Goal: Information Seeking & Learning: Learn about a topic

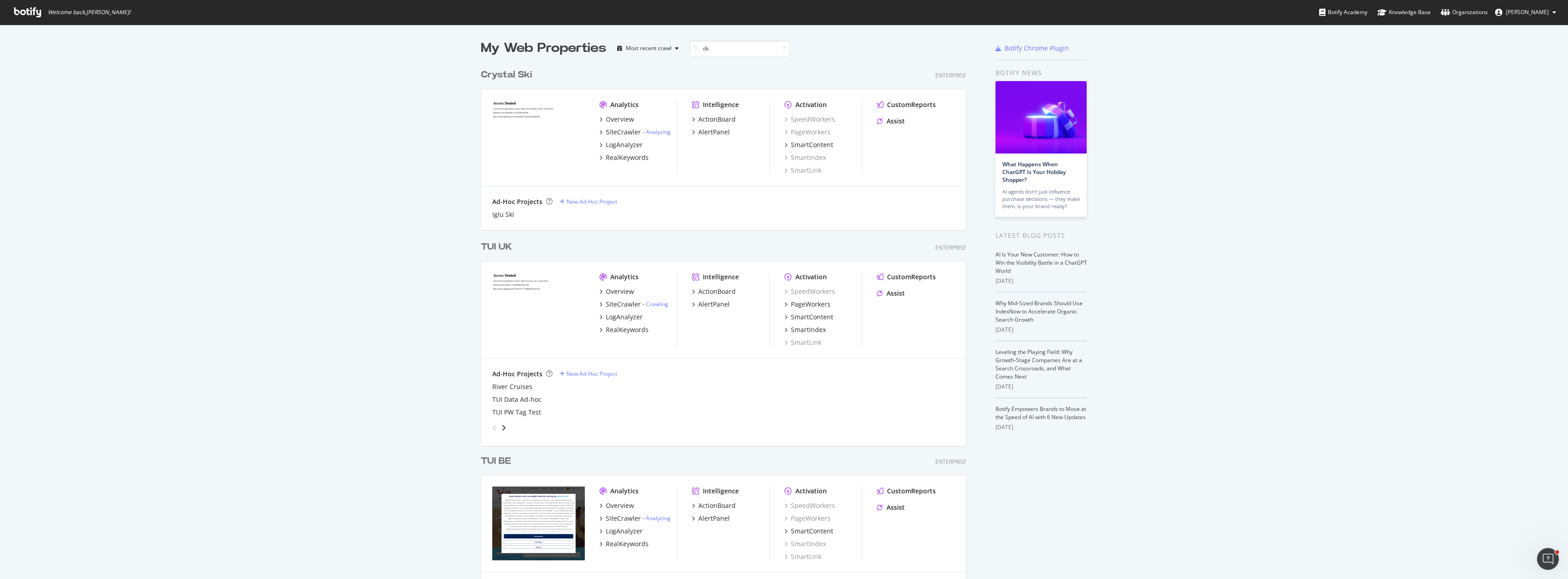
scroll to position [207, 486]
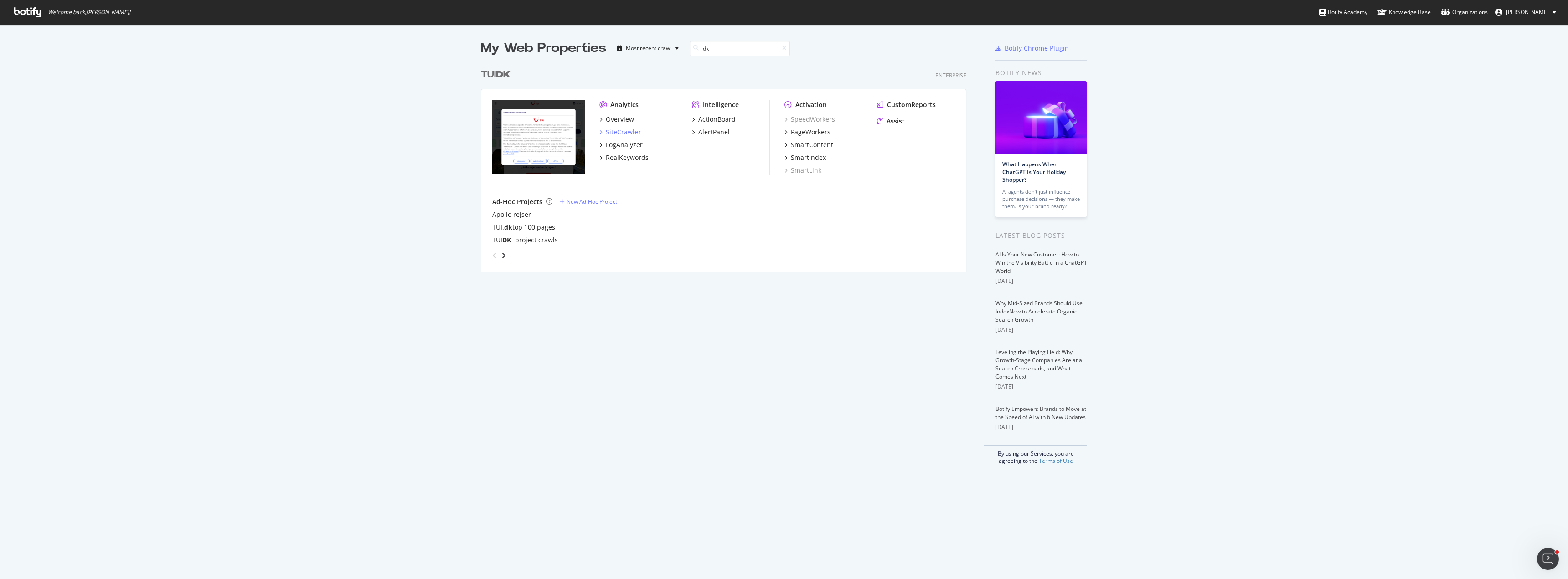
type input "dk"
click at [618, 134] on div "SiteCrawler" at bounding box center [623, 132] width 35 height 9
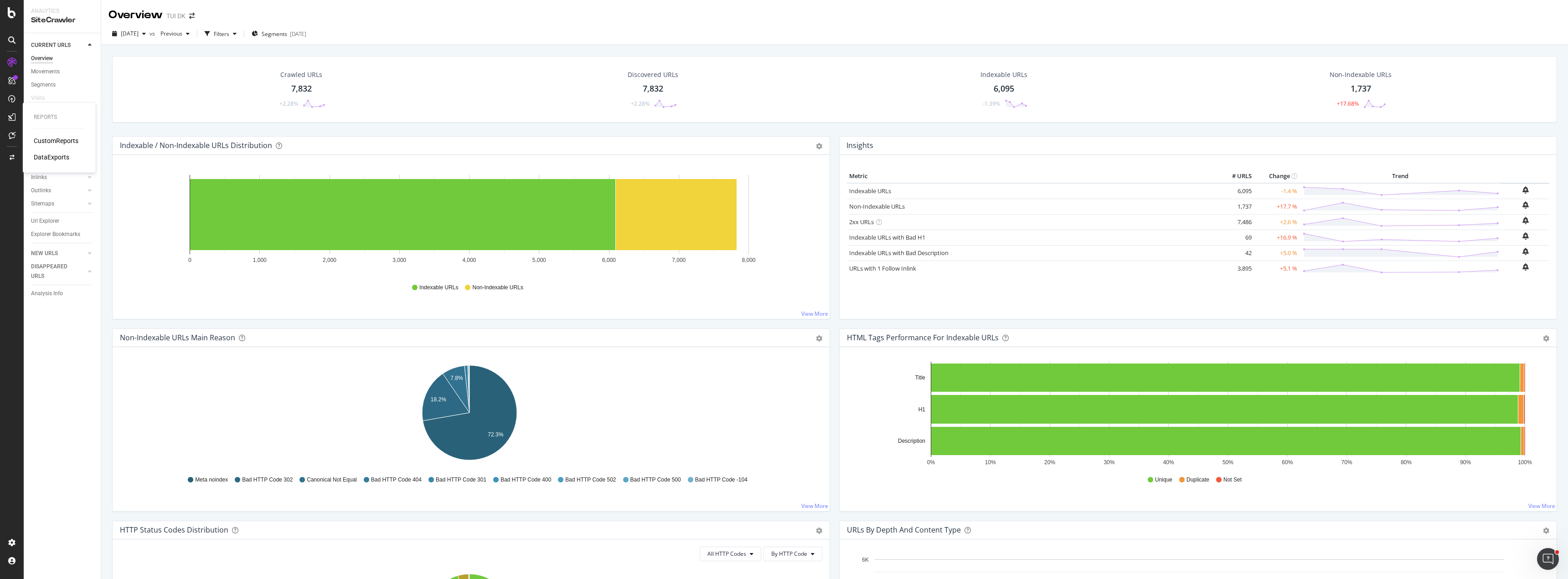
click at [43, 140] on div "CustomReports" at bounding box center [55, 140] width 44 height 9
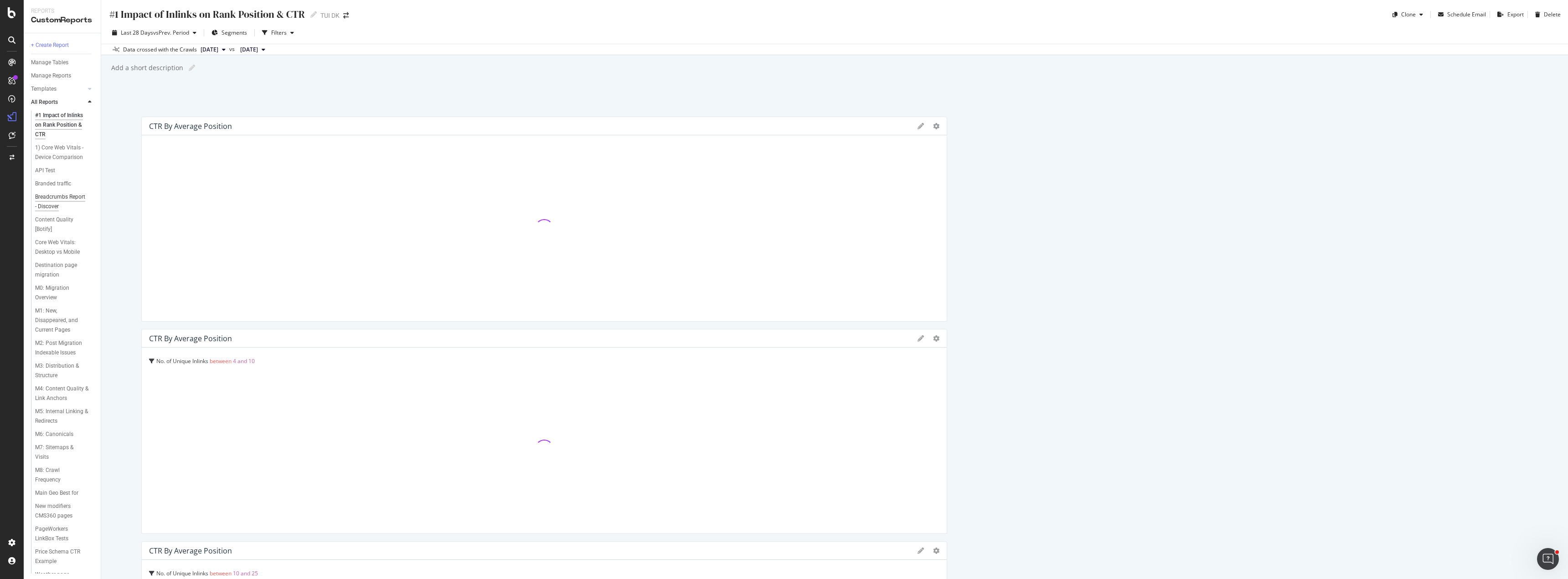
click at [41, 199] on div "Breadcrumbs Report - Discover" at bounding box center [61, 201] width 53 height 19
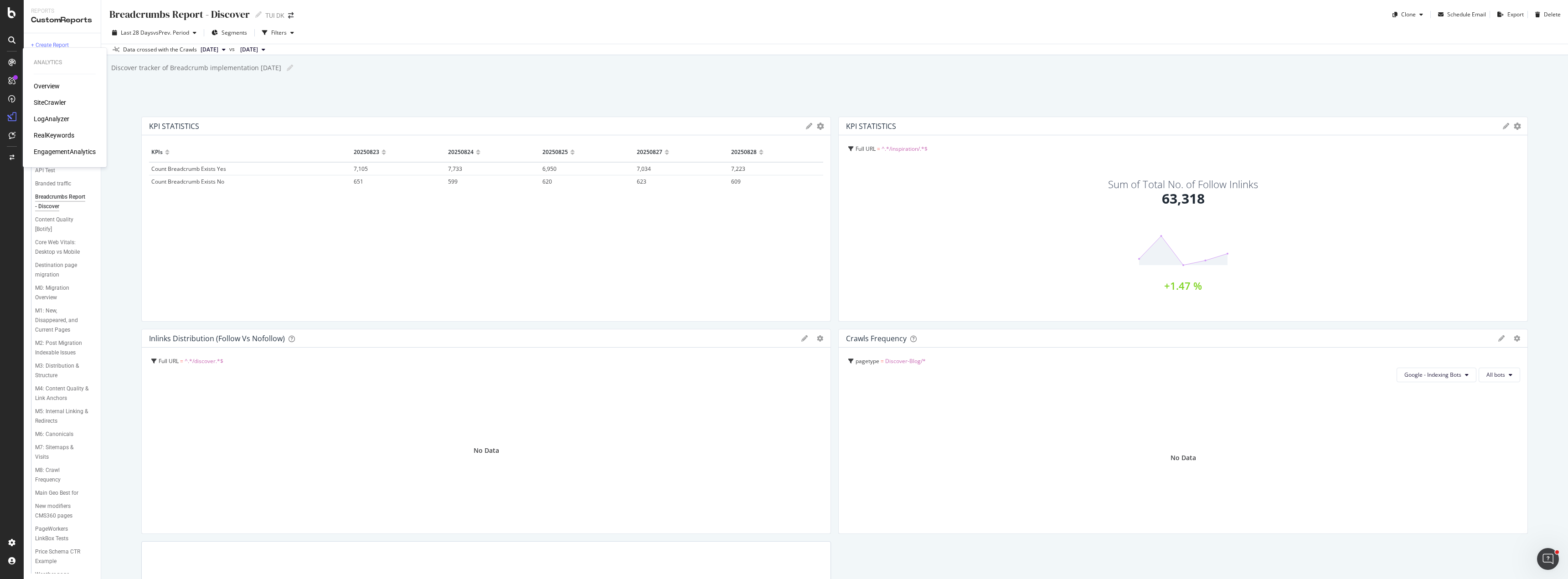
click at [41, 102] on div "SiteCrawler" at bounding box center [49, 102] width 32 height 9
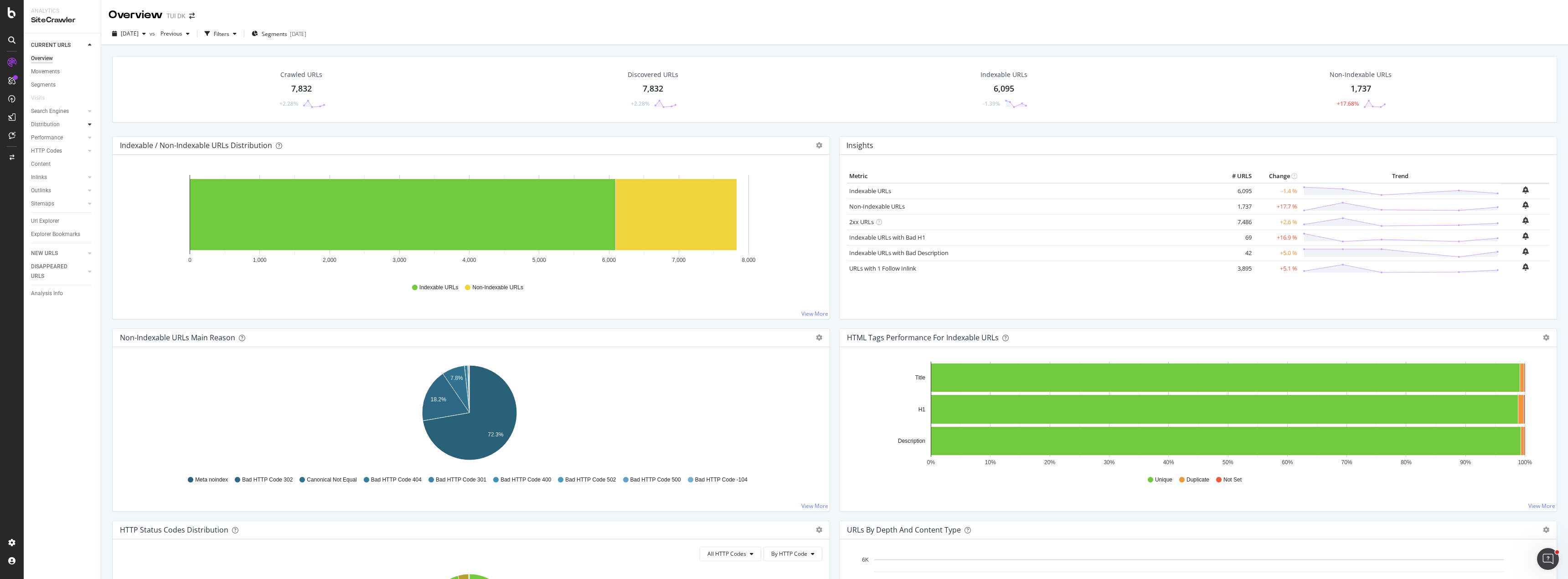
click at [90, 122] on icon at bounding box center [90, 124] width 4 height 5
click at [90, 123] on icon at bounding box center [90, 124] width 4 height 5
click at [88, 138] on icon at bounding box center [90, 137] width 4 height 5
click at [88, 151] on icon at bounding box center [90, 150] width 4 height 5
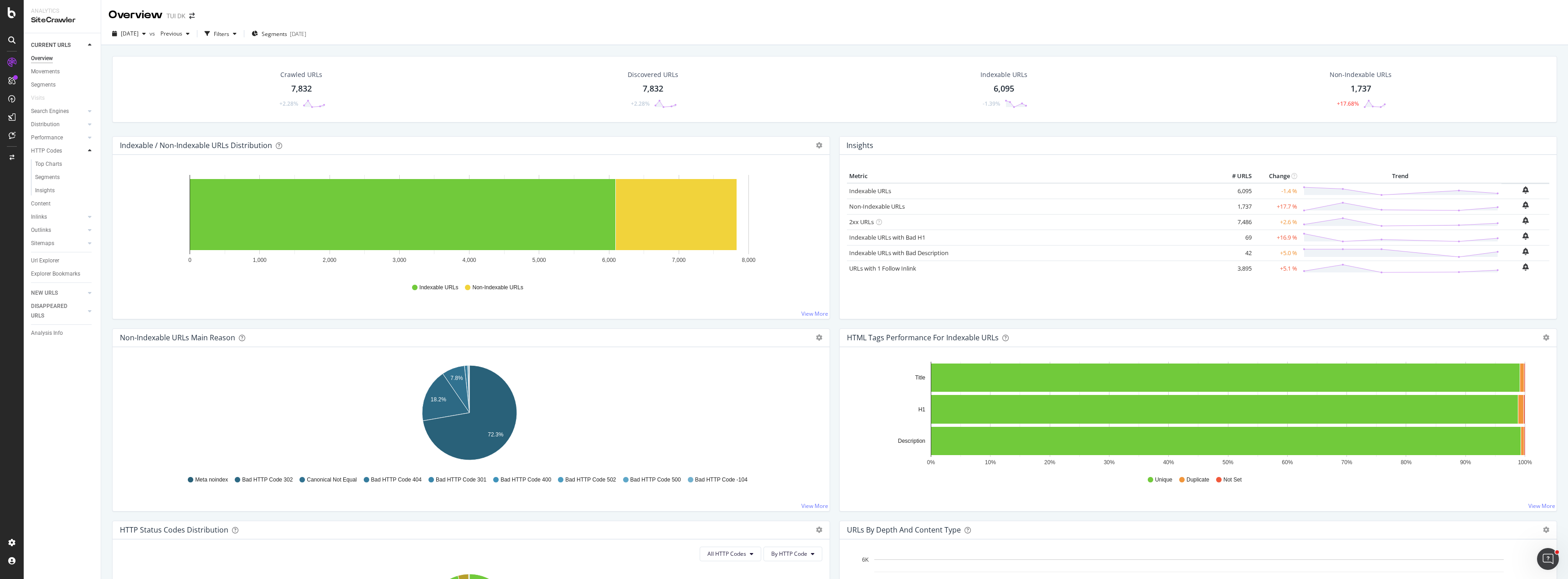
click at [88, 150] on icon at bounding box center [90, 150] width 4 height 5
click at [89, 179] on icon at bounding box center [90, 177] width 4 height 5
click at [88, 230] on div at bounding box center [89, 230] width 9 height 9
click at [45, 166] on div "Content" at bounding box center [41, 164] width 19 height 10
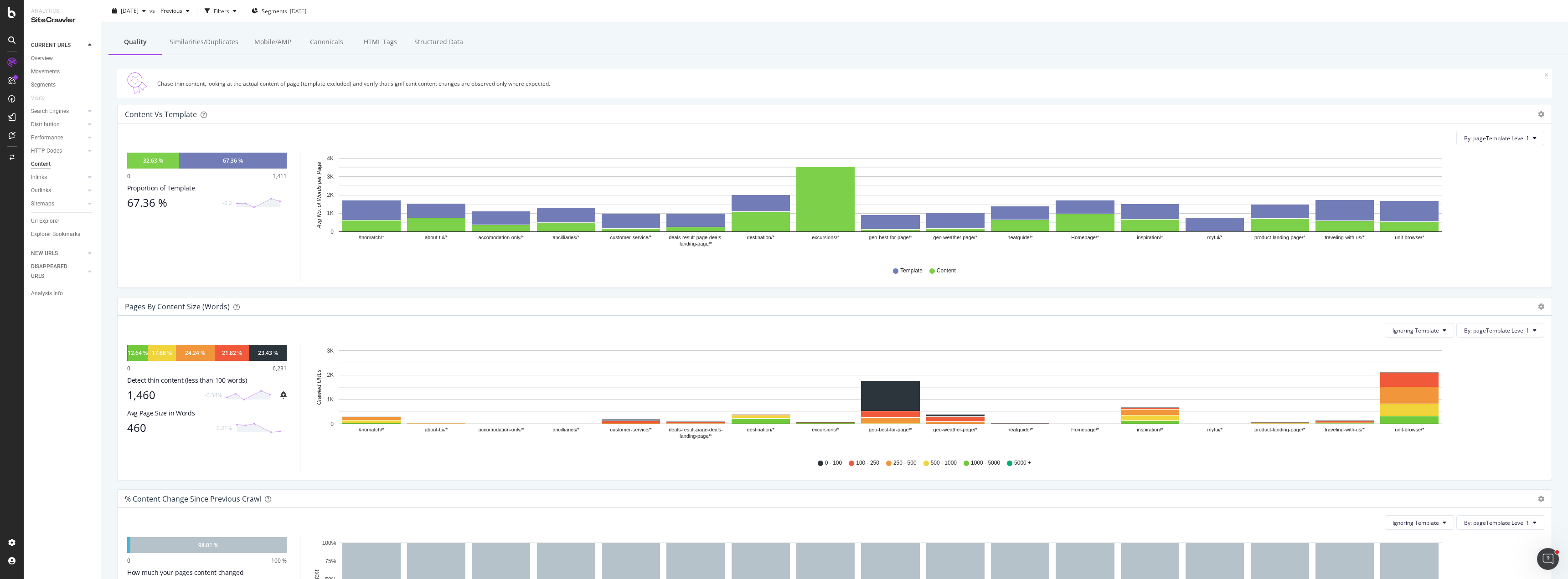
scroll to position [27, 0]
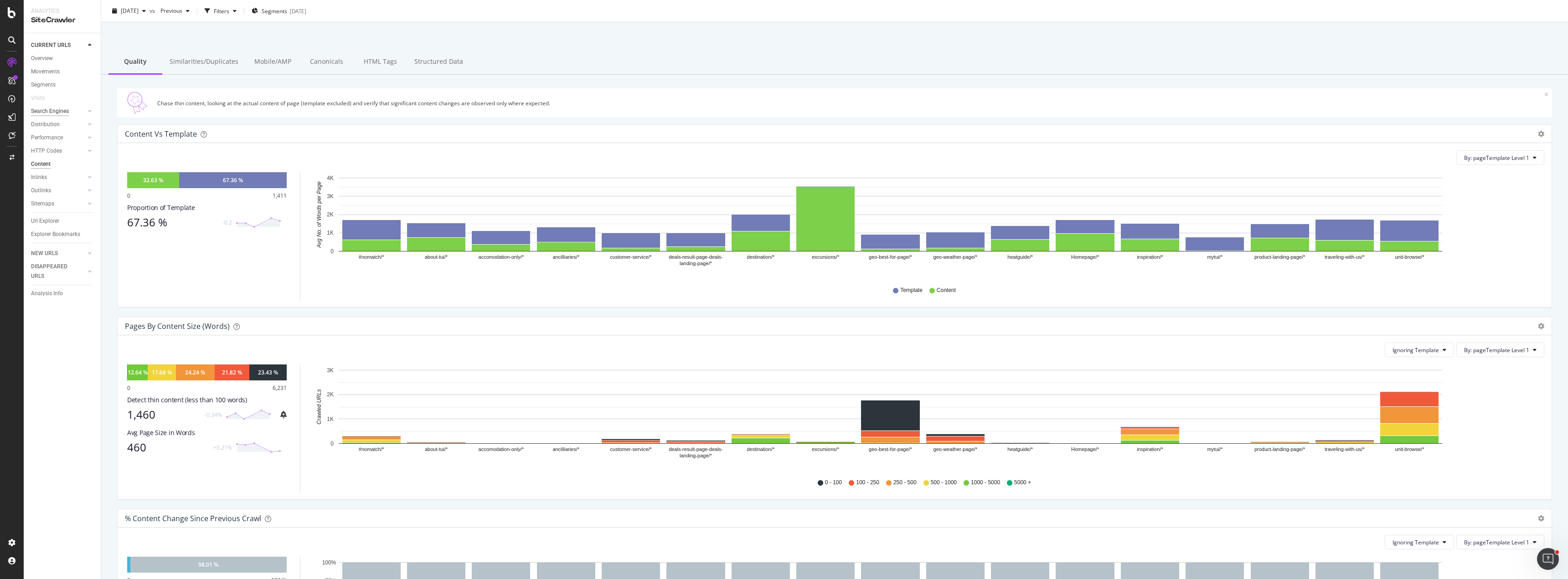
click at [49, 108] on div "Search Engines" at bounding box center [50, 111] width 38 height 10
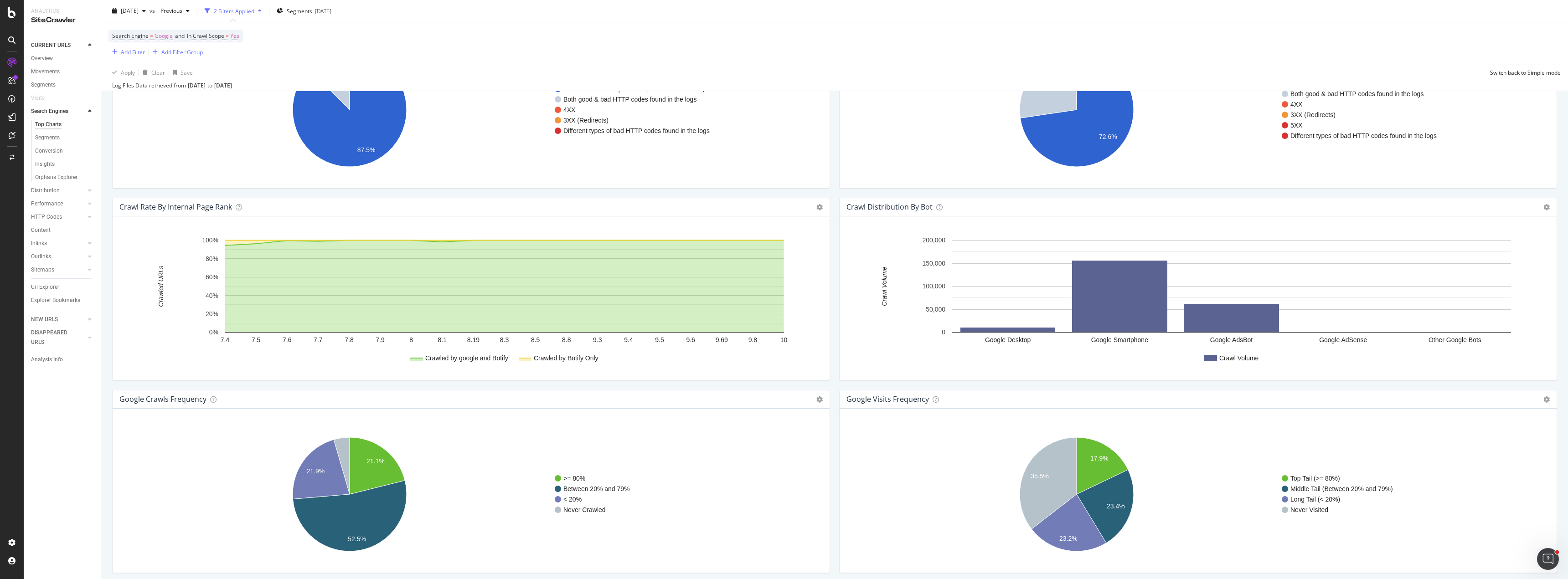
scroll to position [865, 0]
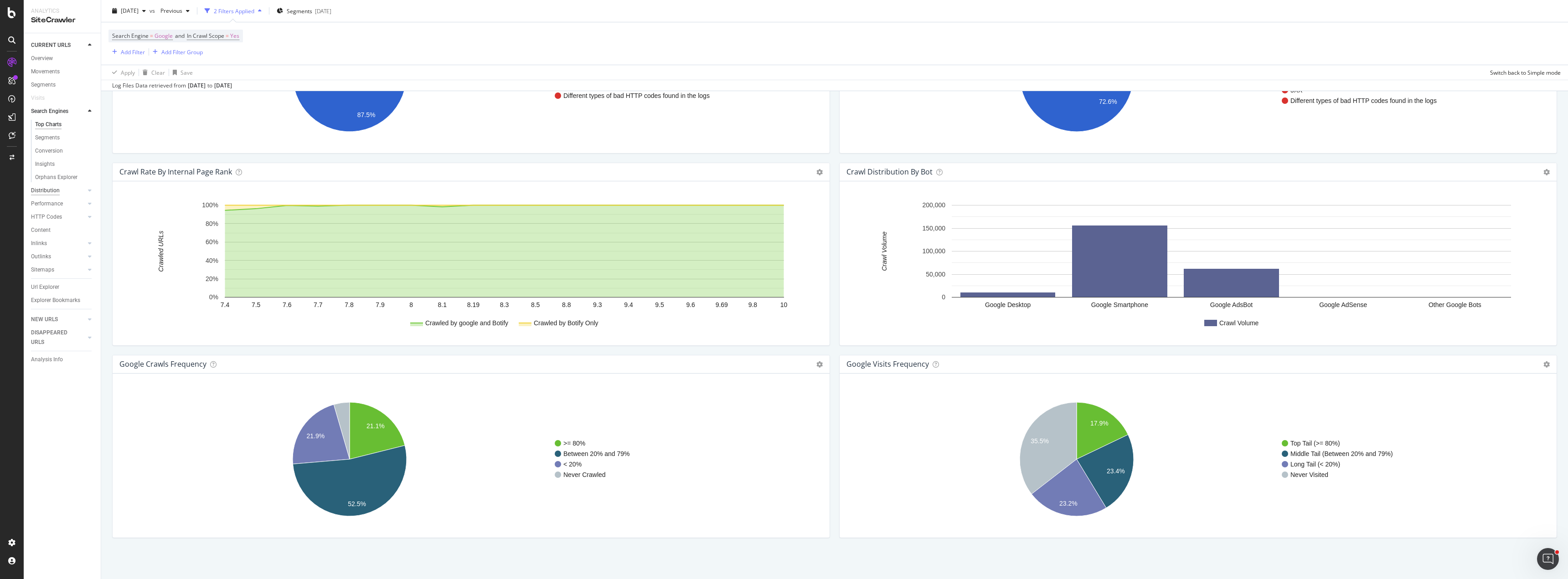
click at [52, 190] on div "Distribution" at bounding box center [45, 191] width 29 height 10
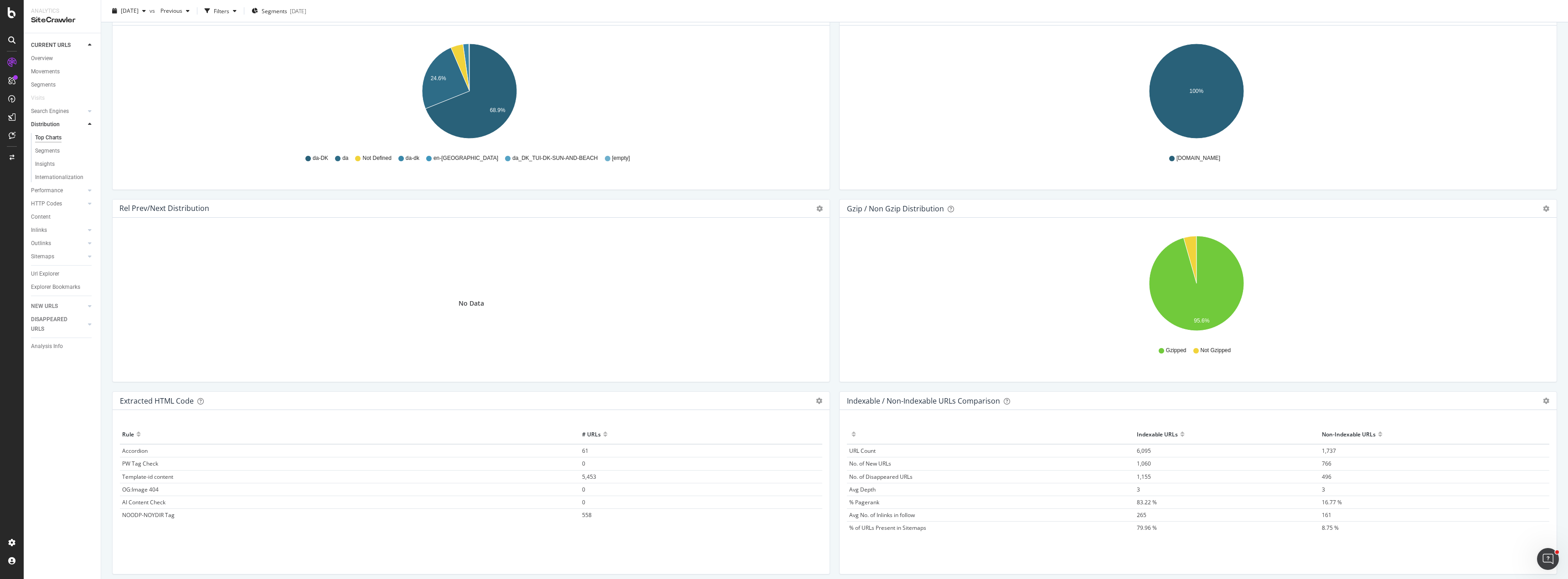
scroll to position [1114, 0]
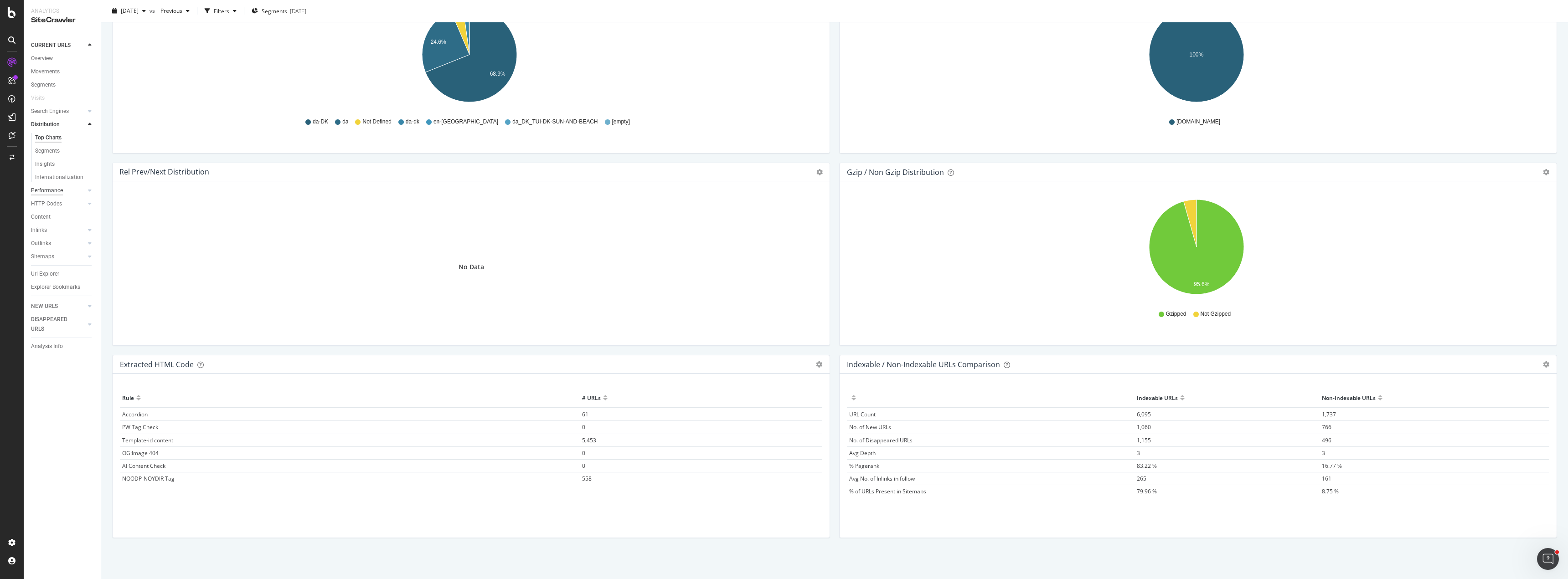
click at [46, 192] on div "Performance" at bounding box center [47, 191] width 32 height 10
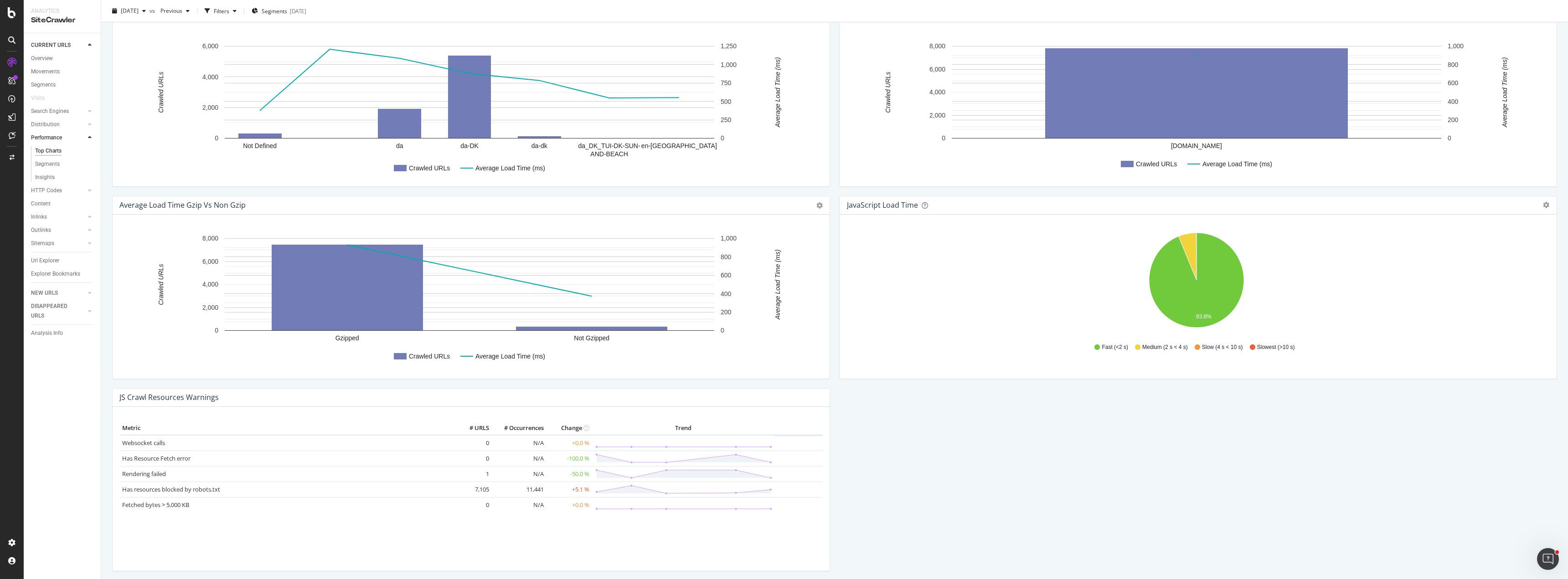
scroll to position [565, 0]
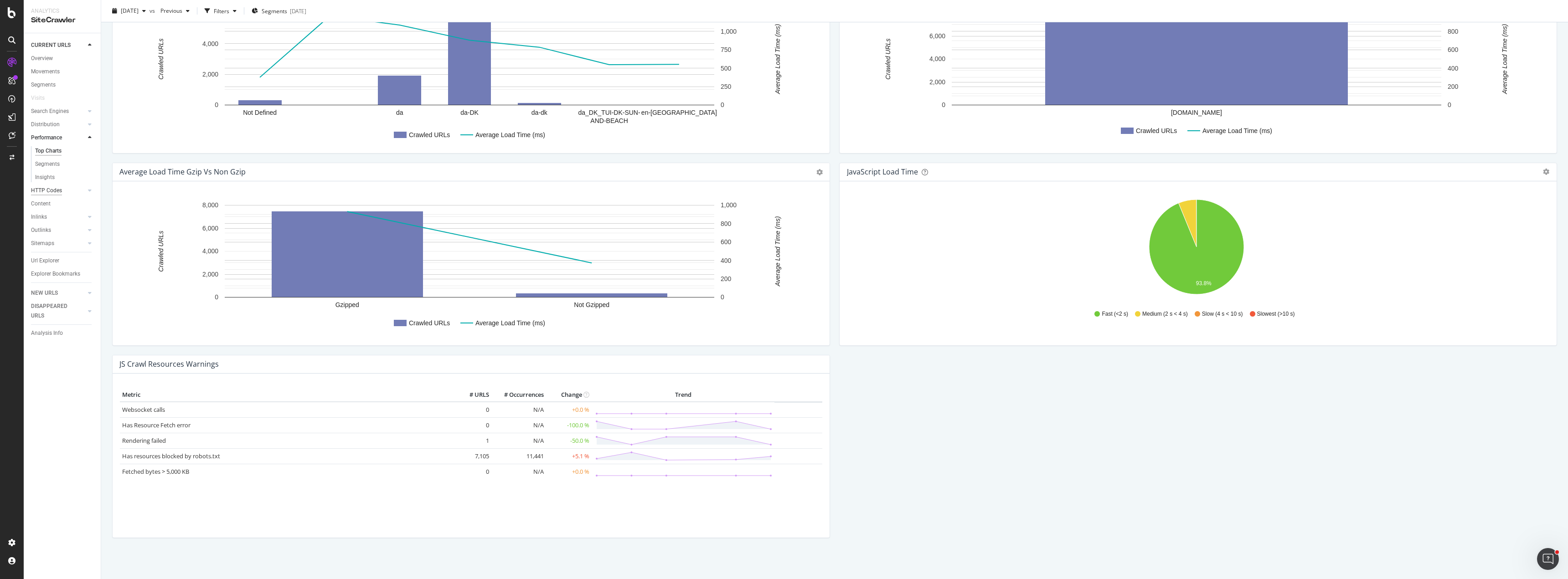
click at [42, 192] on div "HTTP Codes" at bounding box center [46, 191] width 31 height 10
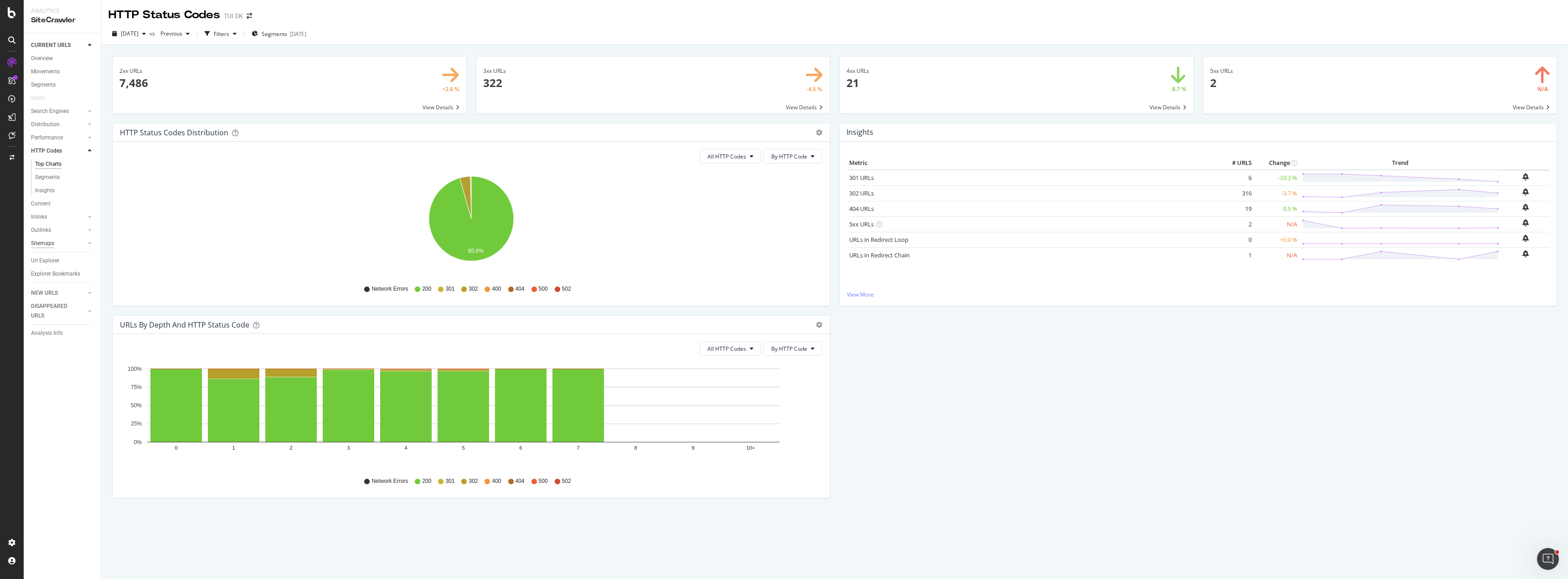
click at [37, 206] on div "Content" at bounding box center [41, 204] width 19 height 10
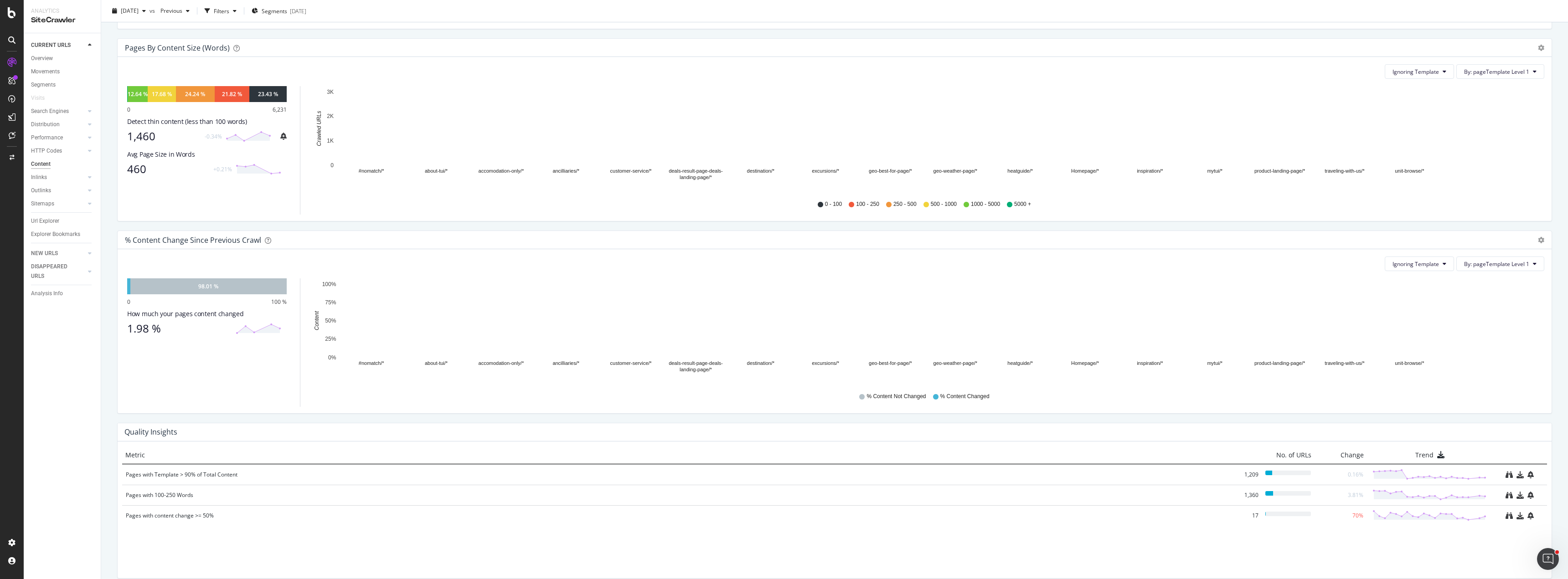
scroll to position [346, 0]
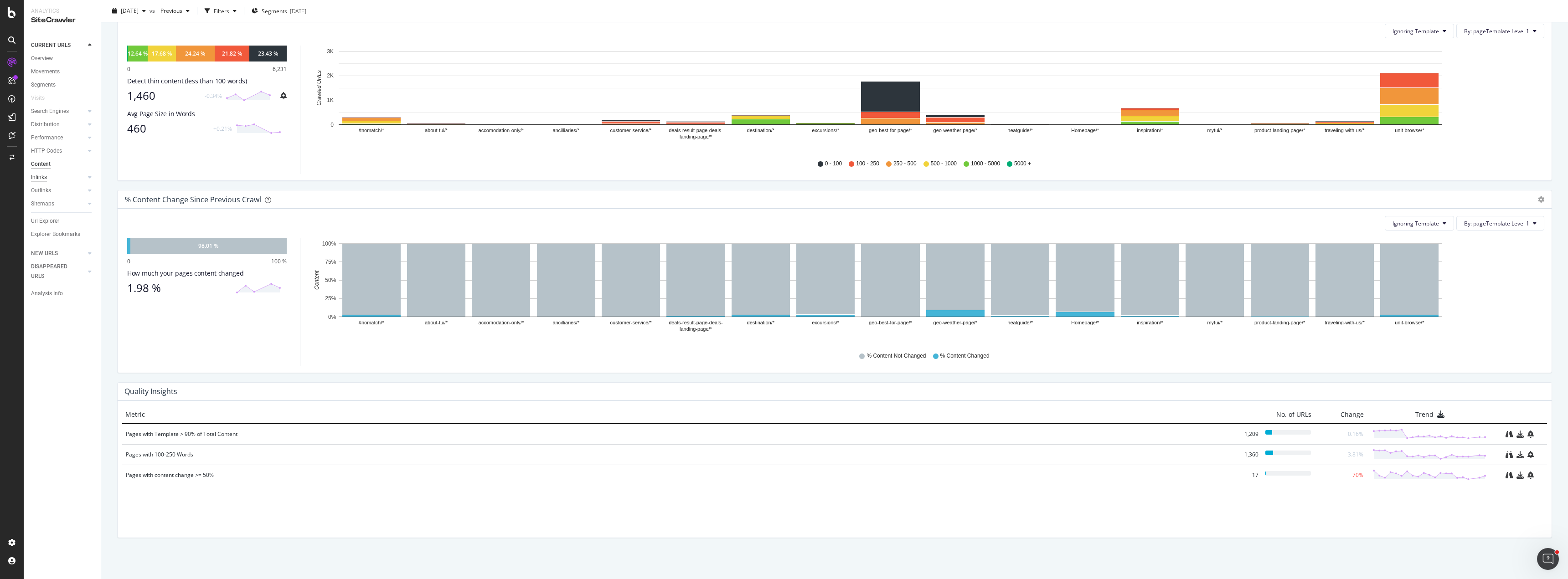
click at [41, 176] on div "Inlinks" at bounding box center [39, 178] width 16 height 10
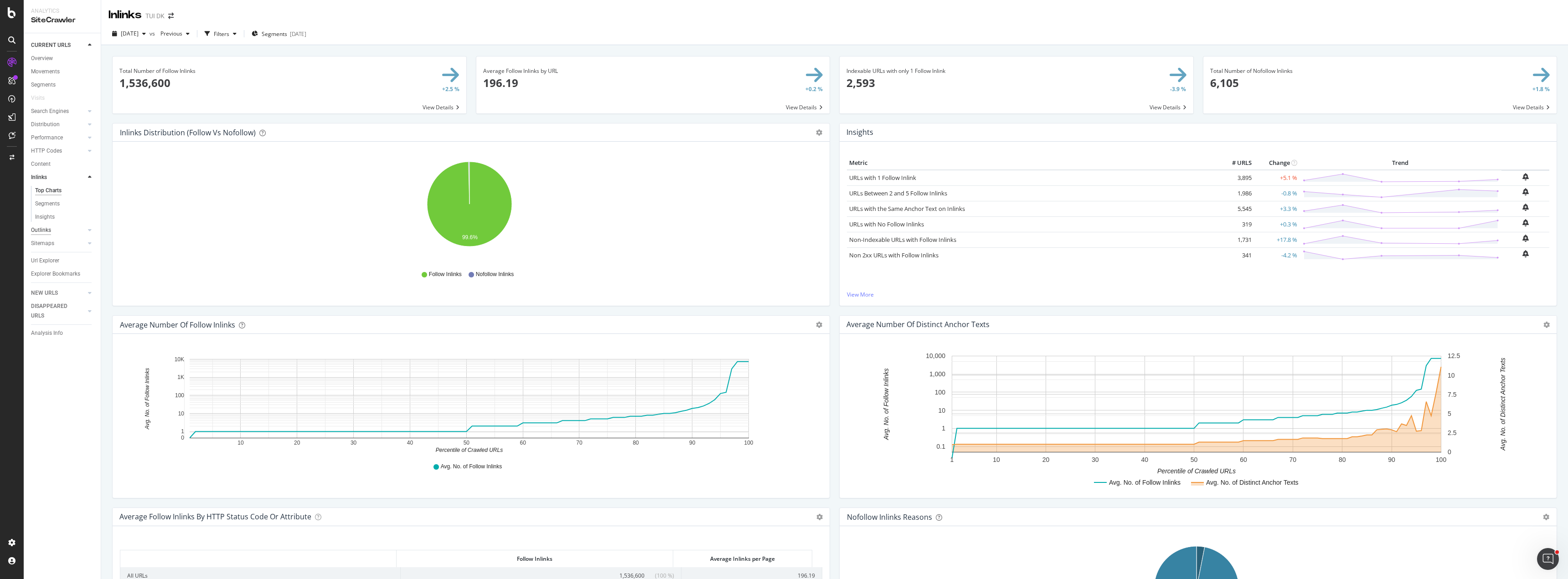
click at [37, 232] on div "Outlinks" at bounding box center [41, 231] width 20 height 10
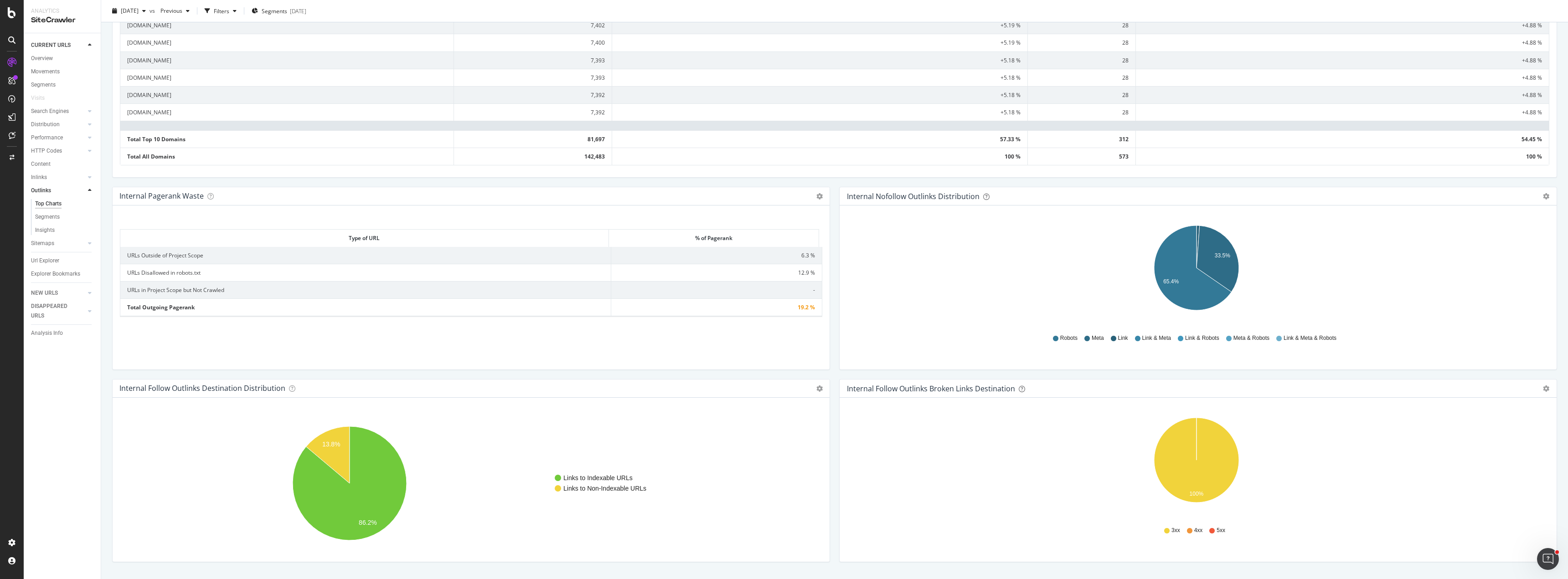
scroll to position [496, 0]
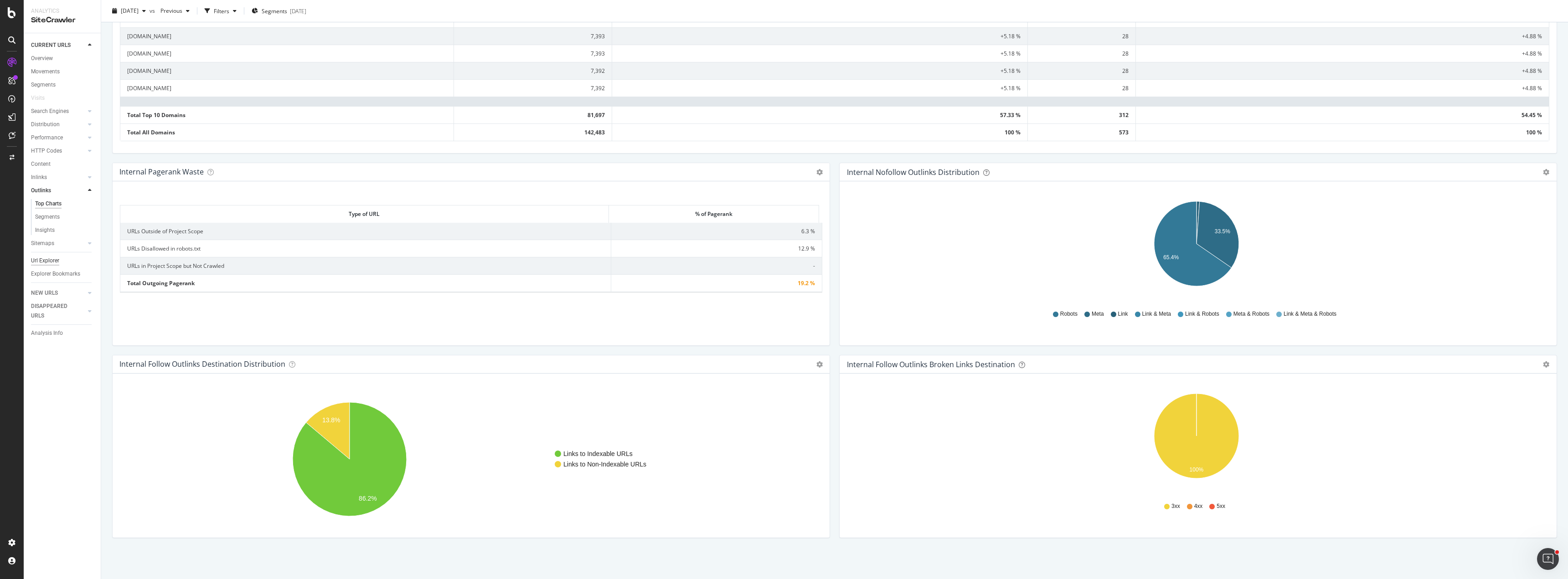
click at [44, 262] on div "Url Explorer" at bounding box center [45, 261] width 28 height 10
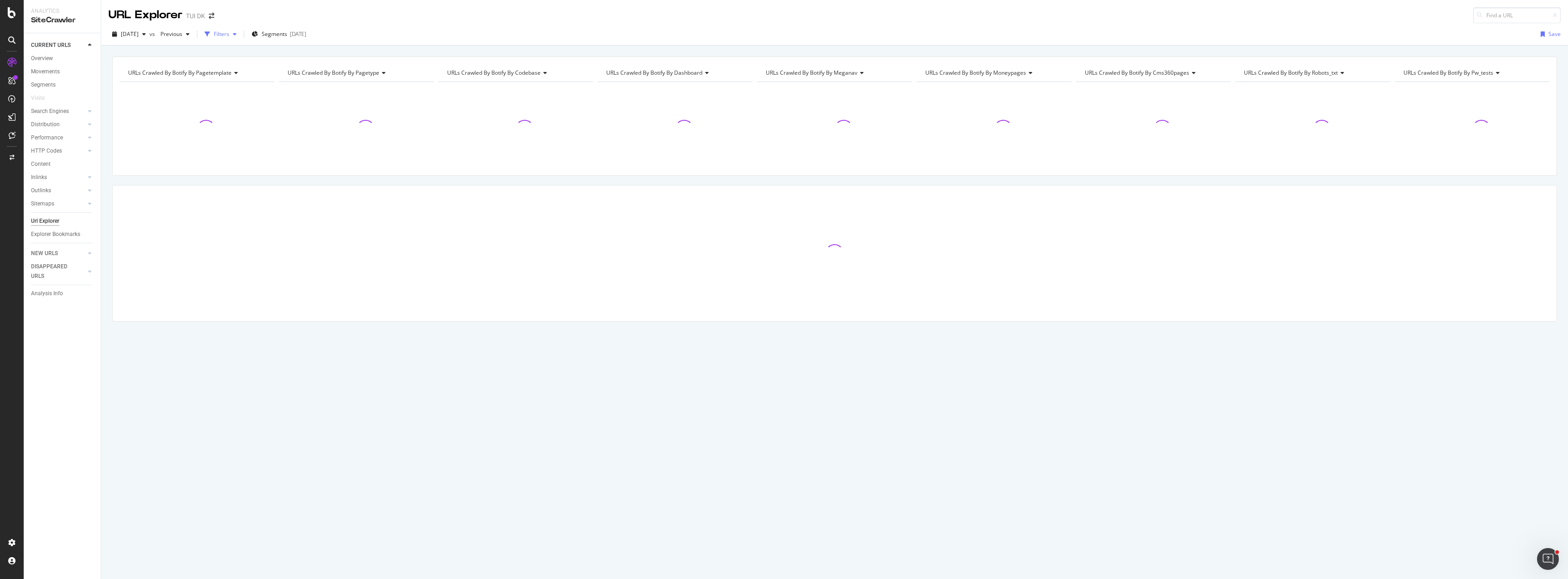
click at [229, 37] on div "Filters" at bounding box center [221, 33] width 15 height 8
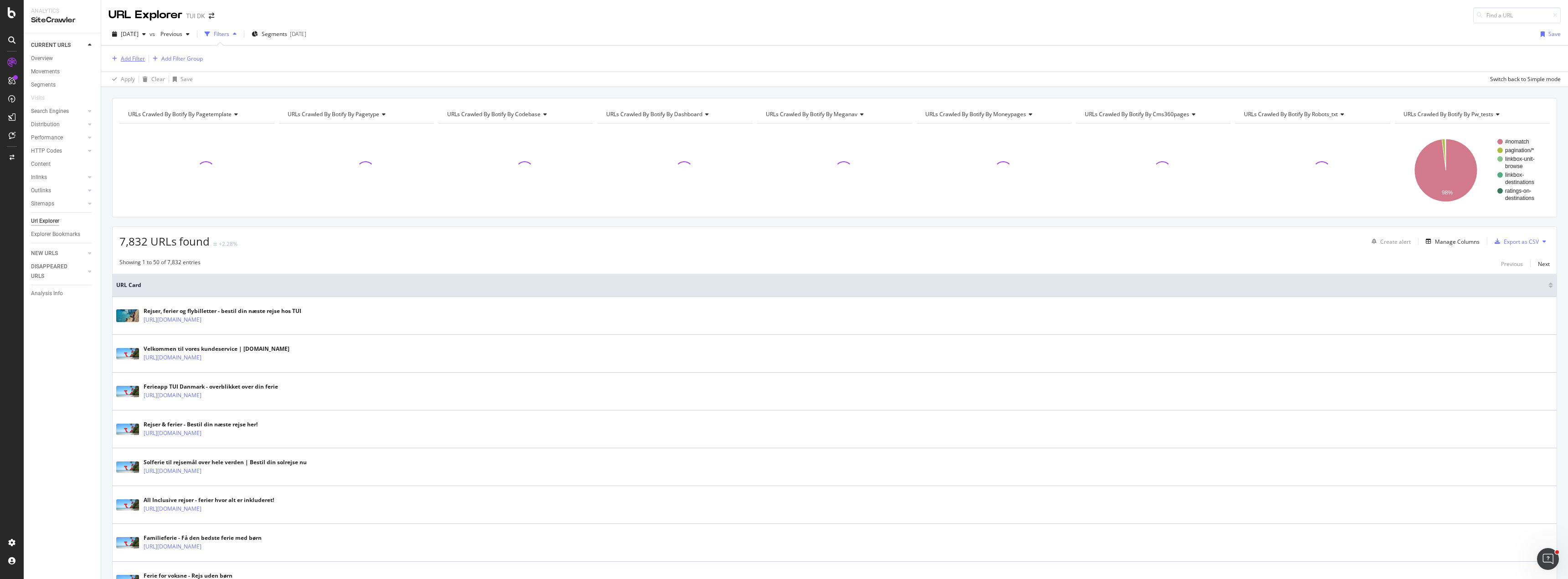
click at [138, 59] on div "Add Filter" at bounding box center [133, 58] width 24 height 8
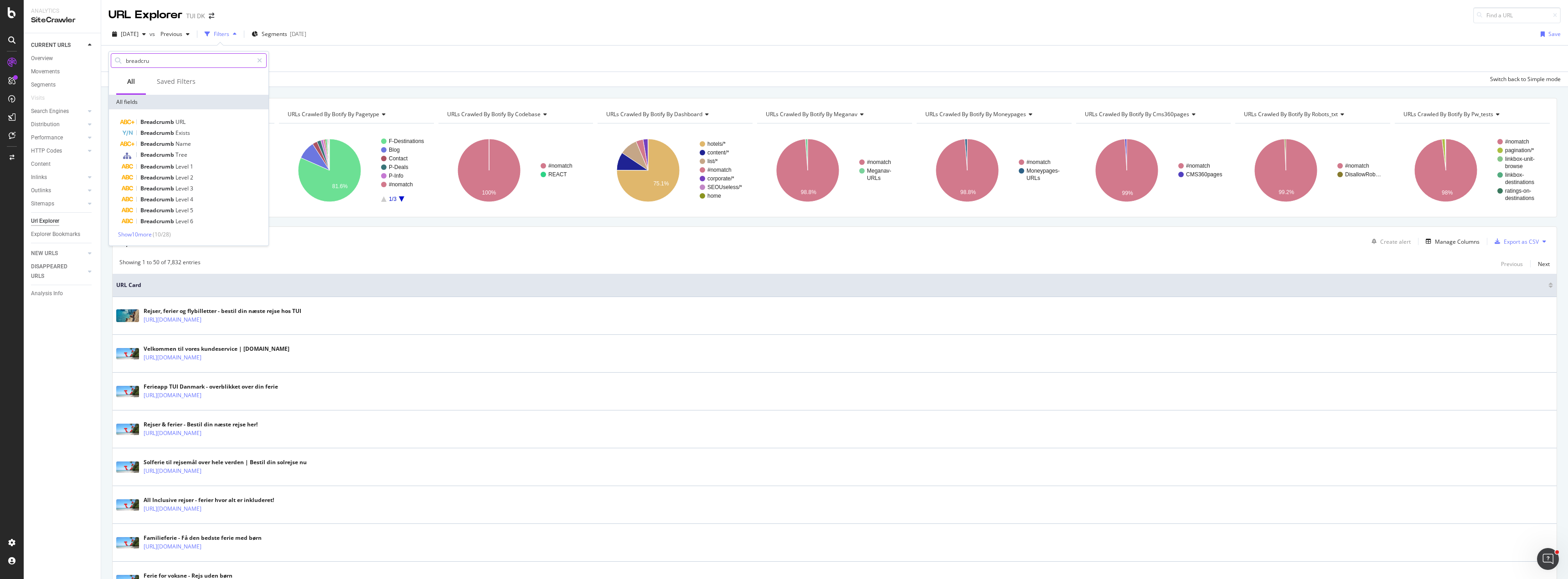
type input "breadcrum"
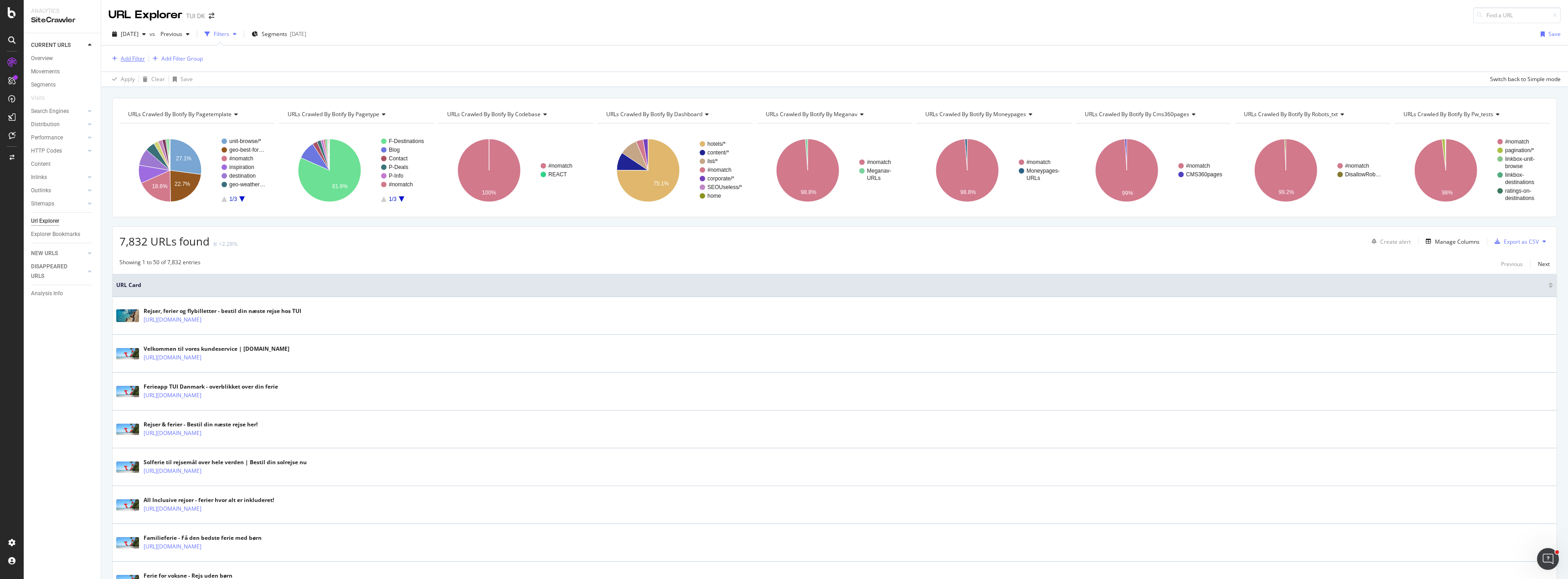
click at [131, 55] on div "Add Filter" at bounding box center [133, 58] width 24 height 8
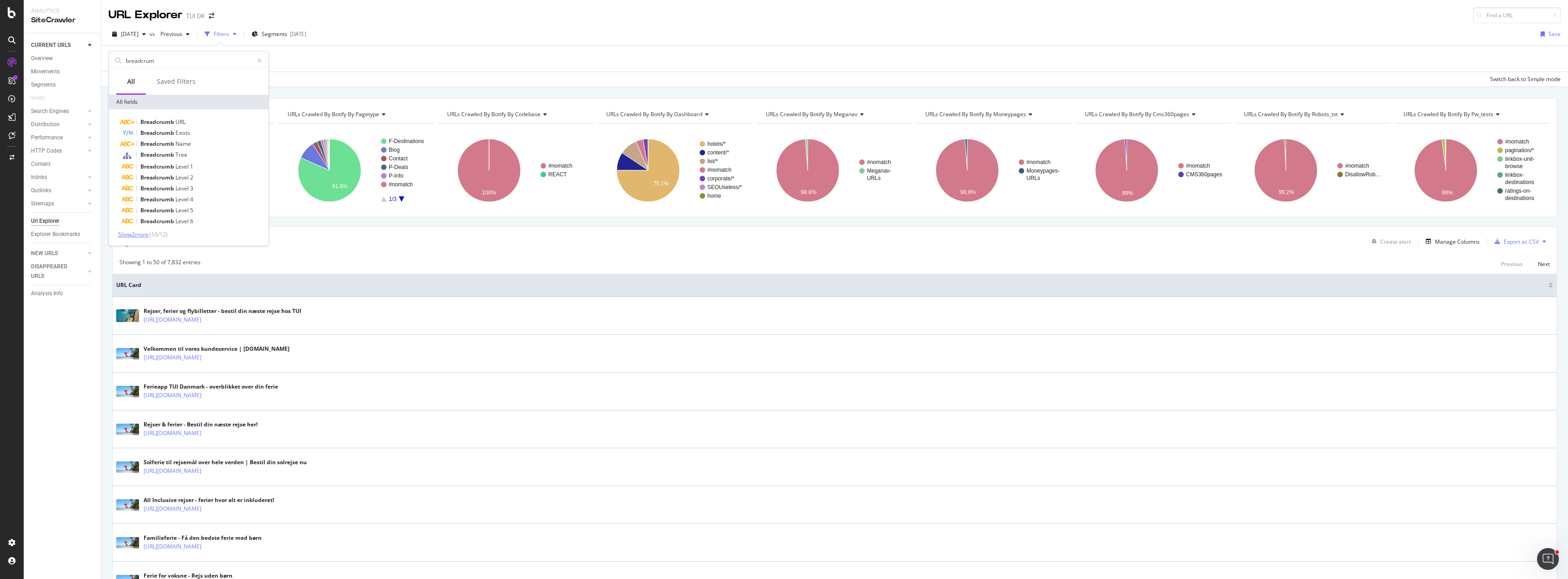
click at [142, 235] on span "Show 2 more" at bounding box center [133, 234] width 30 height 8
click at [198, 124] on div "Breadcrumb URL" at bounding box center [194, 122] width 145 height 11
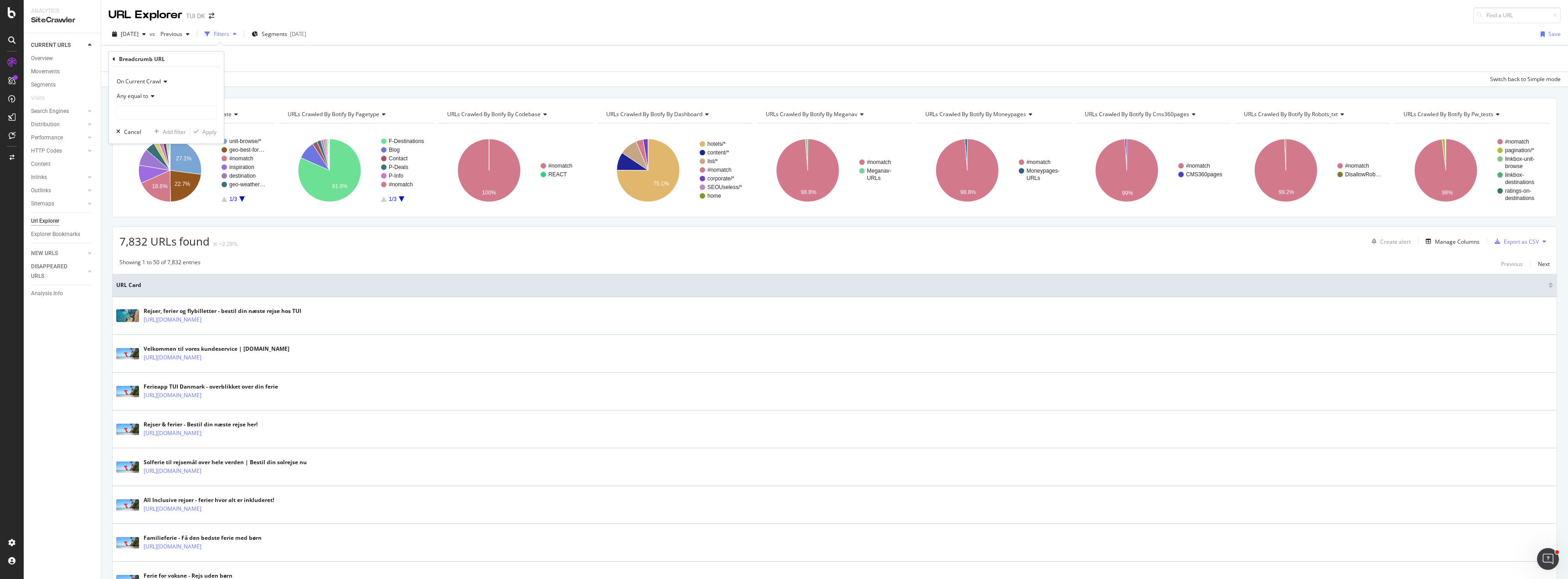
click at [150, 95] on icon at bounding box center [151, 96] width 6 height 5
click at [180, 88] on div "On Current Crawl" at bounding box center [166, 81] width 100 height 15
click at [192, 69] on div "On Current Crawl On Current Crawl On Compared Crawl Any equal to Cancel Add fil…" at bounding box center [166, 105] width 115 height 77
click at [159, 113] on input "text" at bounding box center [166, 113] width 99 height 15
type input "rejse"
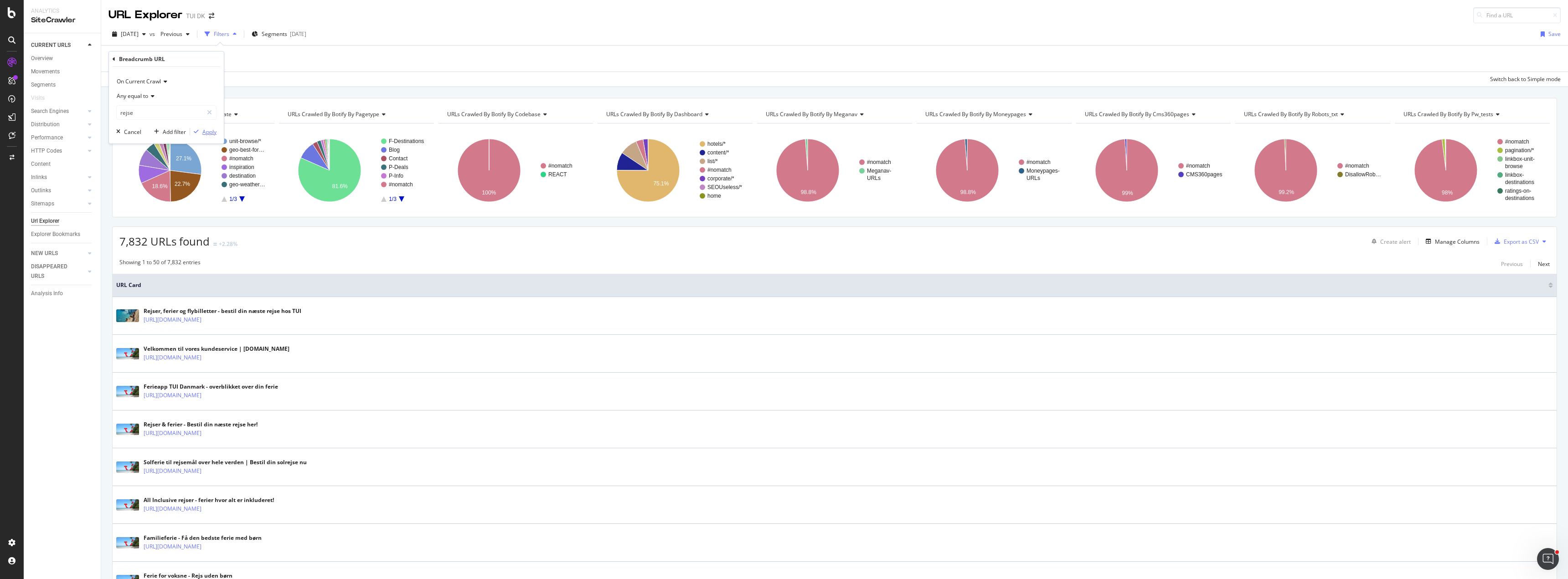
click at [204, 129] on div "Apply" at bounding box center [209, 131] width 14 height 8
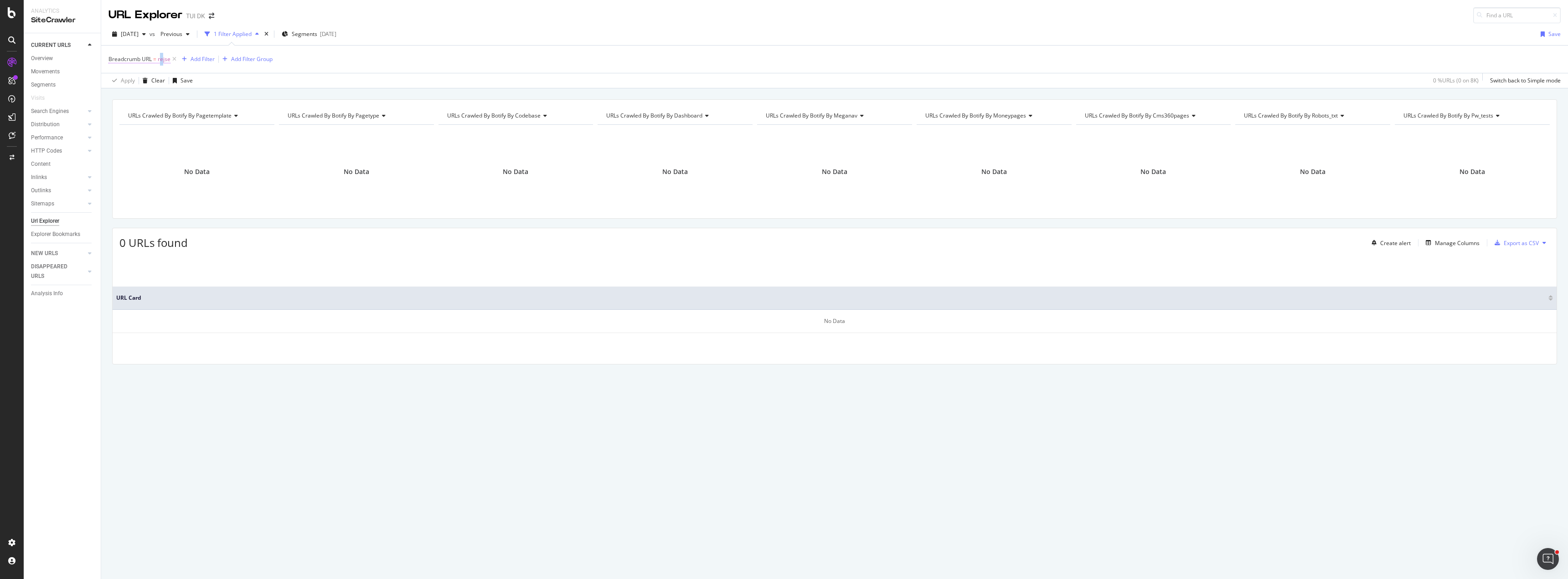
click at [161, 60] on span "rejse" at bounding box center [164, 59] width 13 height 13
click at [151, 95] on icon at bounding box center [151, 95] width 6 height 5
click at [194, 74] on div "On Current Crawl" at bounding box center [166, 81] width 100 height 15
click at [133, 130] on div "Cancel" at bounding box center [133, 131] width 17 height 8
drag, startPoint x: 175, startPoint y: 60, endPoint x: 144, endPoint y: 60, distance: 31.0
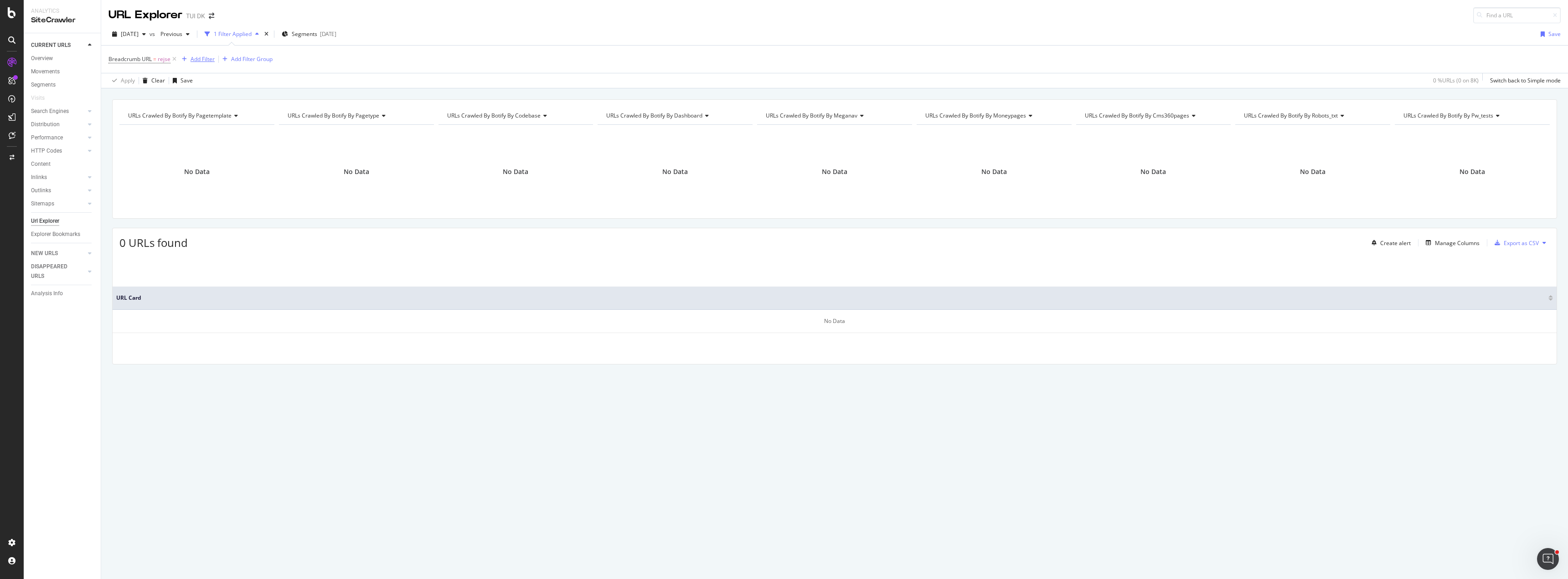
click at [173, 60] on icon at bounding box center [174, 59] width 8 height 9
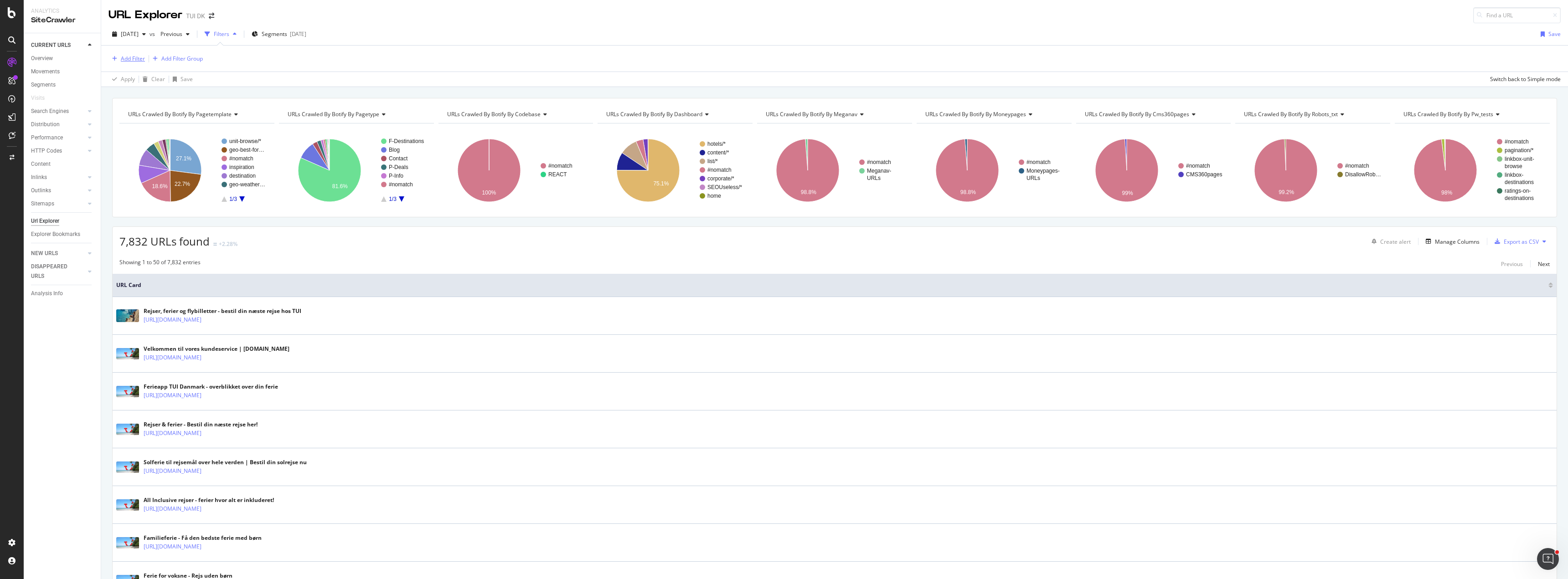
click at [130, 60] on div "Add Filter" at bounding box center [133, 58] width 24 height 8
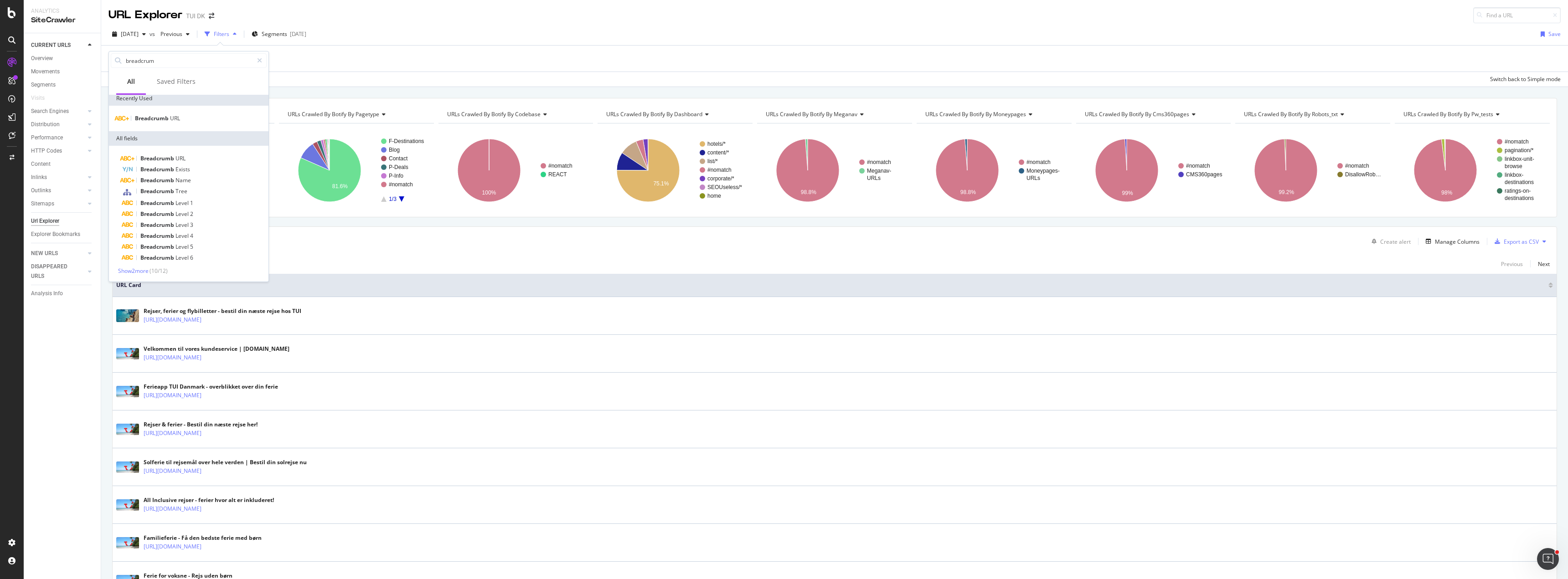
scroll to position [4, 0]
click at [192, 159] on div "Breadcrumb URL" at bounding box center [194, 158] width 145 height 11
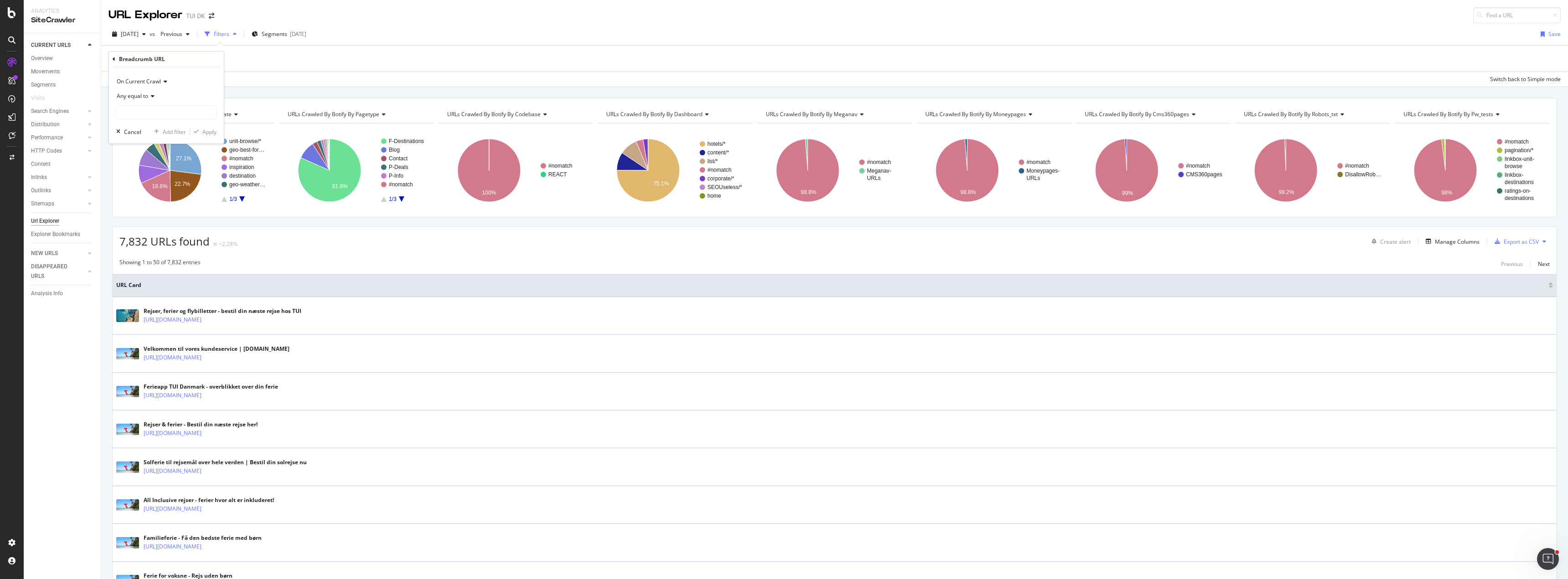
click at [112, 59] on div "Breadcrumb URL On Current Crawl Any equal to Cancel Add filter Apply" at bounding box center [166, 97] width 115 height 92
click at [127, 134] on div "Cancel" at bounding box center [133, 131] width 17 height 8
click at [130, 59] on div "Add Filter" at bounding box center [133, 58] width 24 height 8
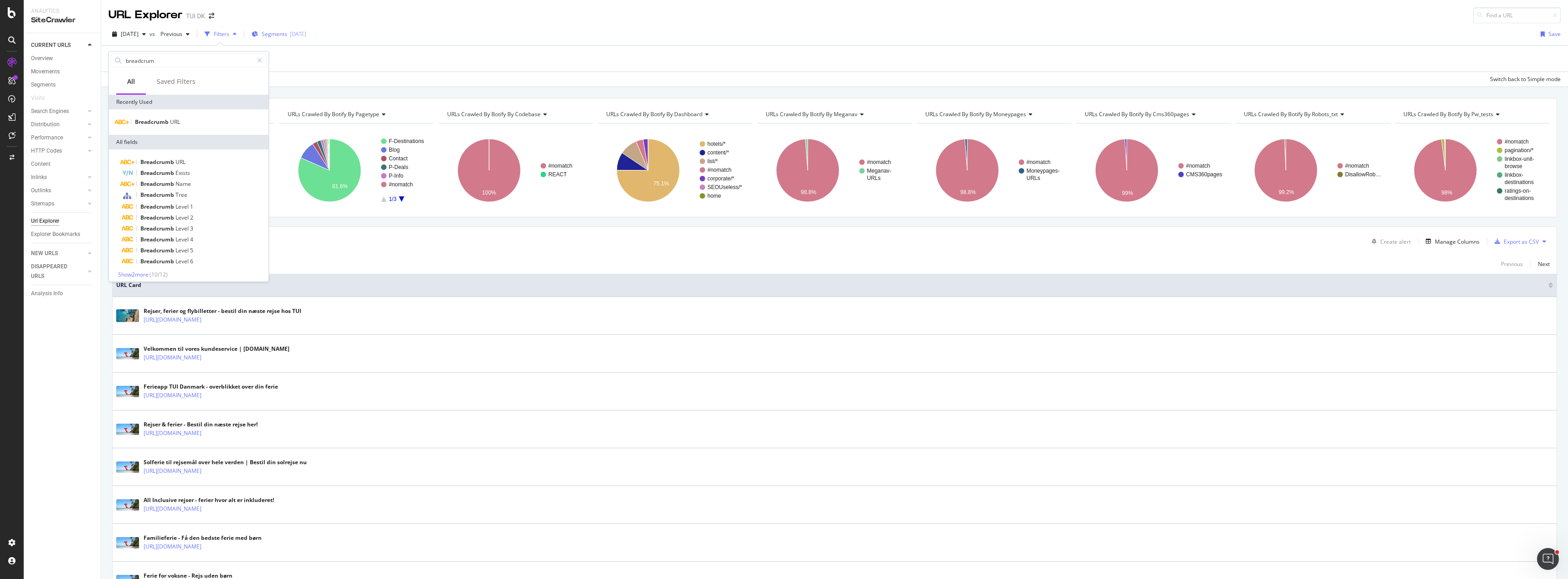
click at [306, 36] on div "Segments [DATE]" at bounding box center [279, 33] width 55 height 8
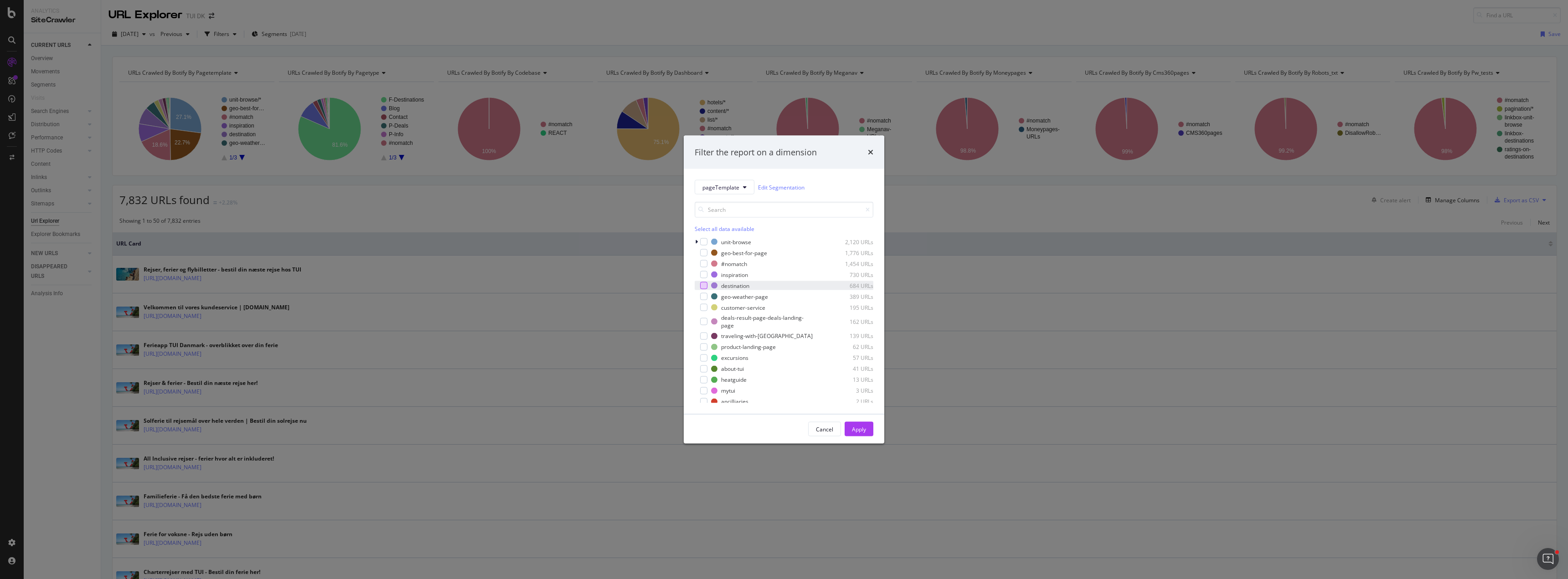
click at [704, 285] on div "modal" at bounding box center [704, 286] width 7 height 7
click at [861, 426] on div "Apply" at bounding box center [859, 429] width 14 height 8
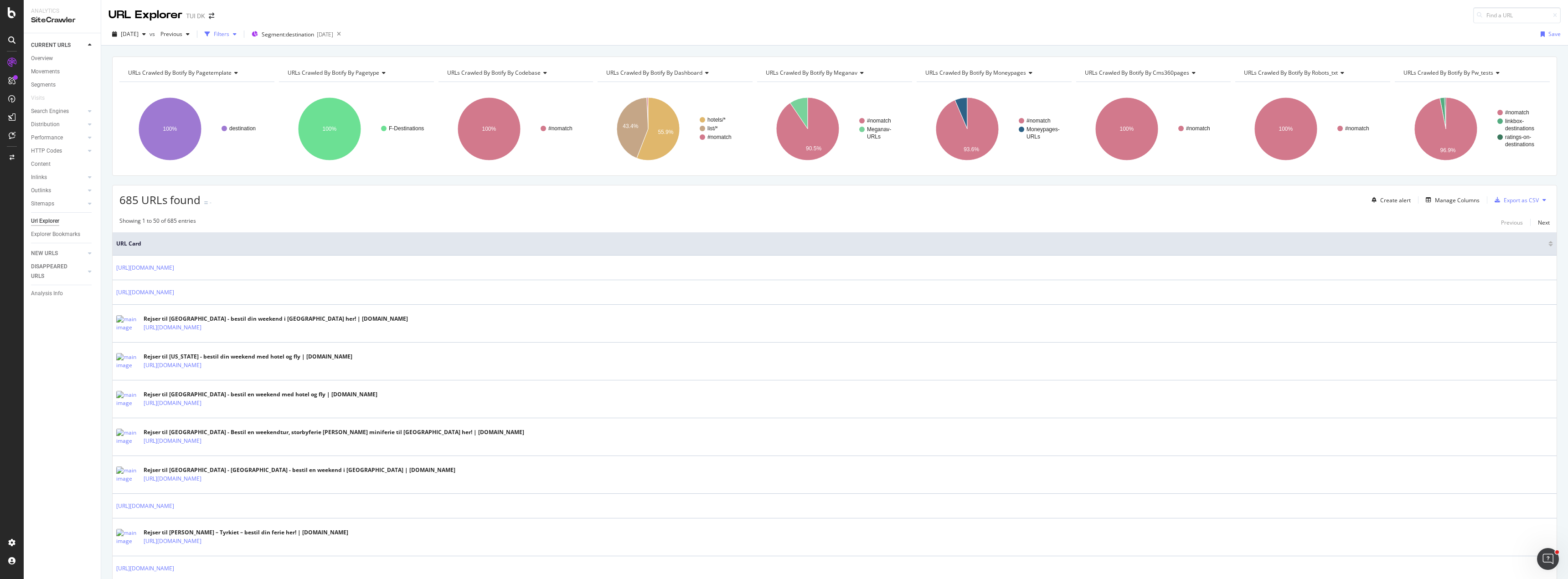
click at [229, 35] on div "Filters" at bounding box center [221, 33] width 15 height 8
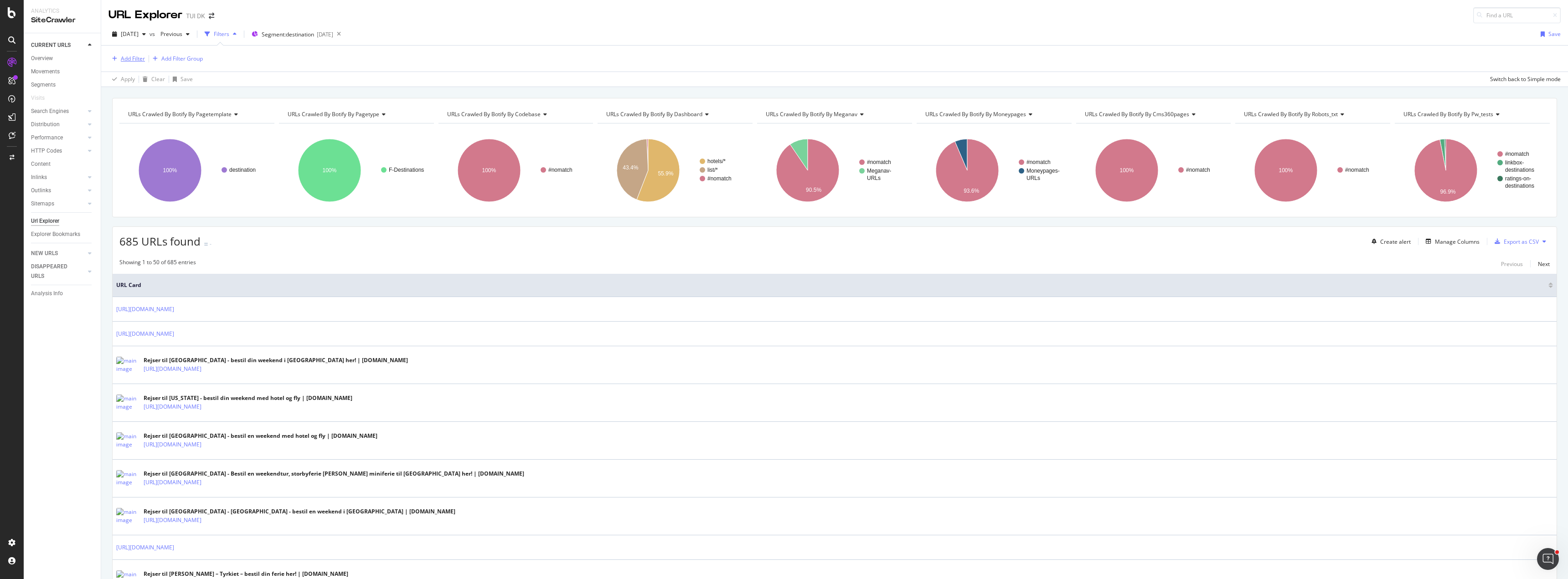
click at [138, 57] on div "Add Filter" at bounding box center [133, 58] width 24 height 8
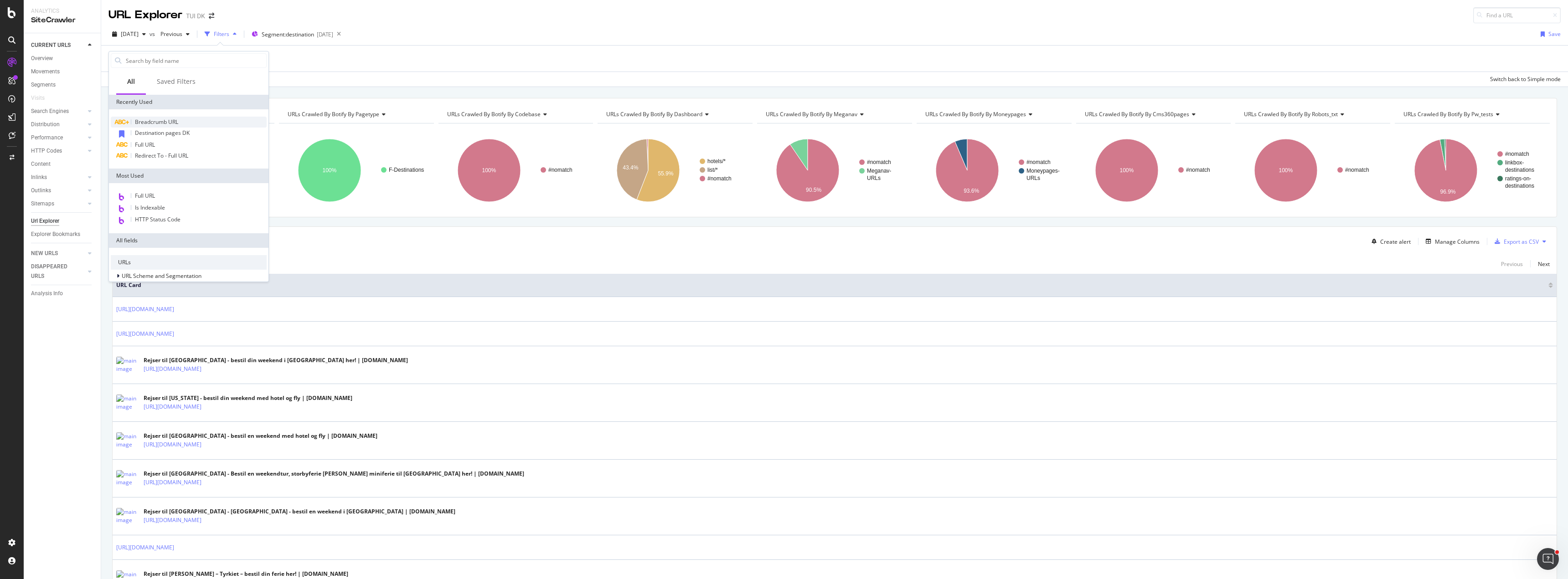
click at [159, 120] on span "Breadcrumb URL" at bounding box center [156, 122] width 43 height 8
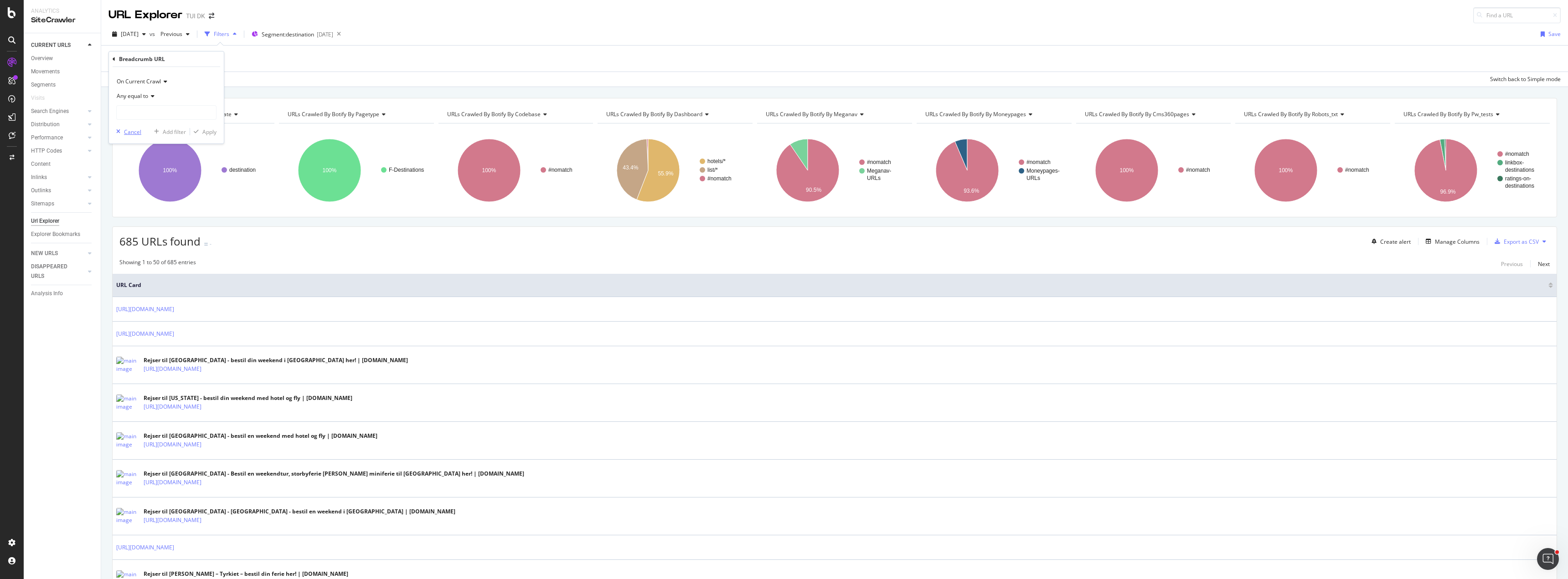
click at [131, 133] on div "Cancel" at bounding box center [133, 131] width 17 height 8
click at [131, 59] on div "Add Filter" at bounding box center [133, 58] width 24 height 8
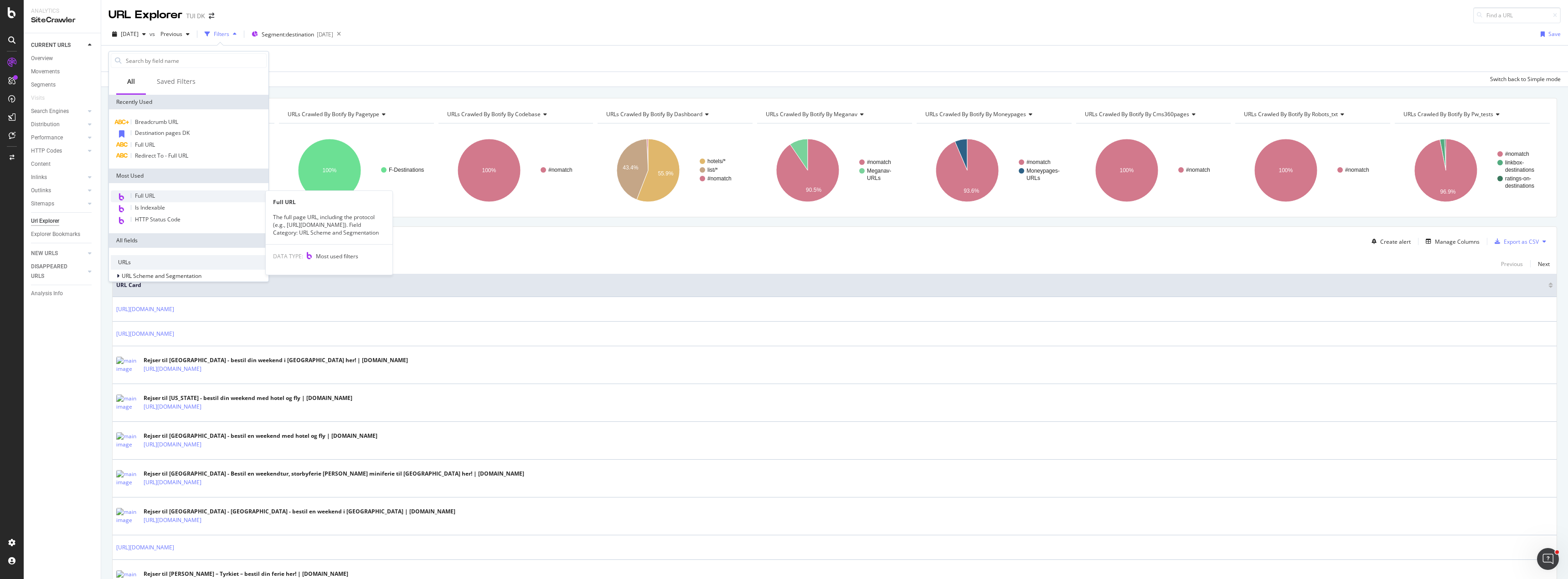
click at [181, 200] on div "Full URL" at bounding box center [189, 196] width 156 height 12
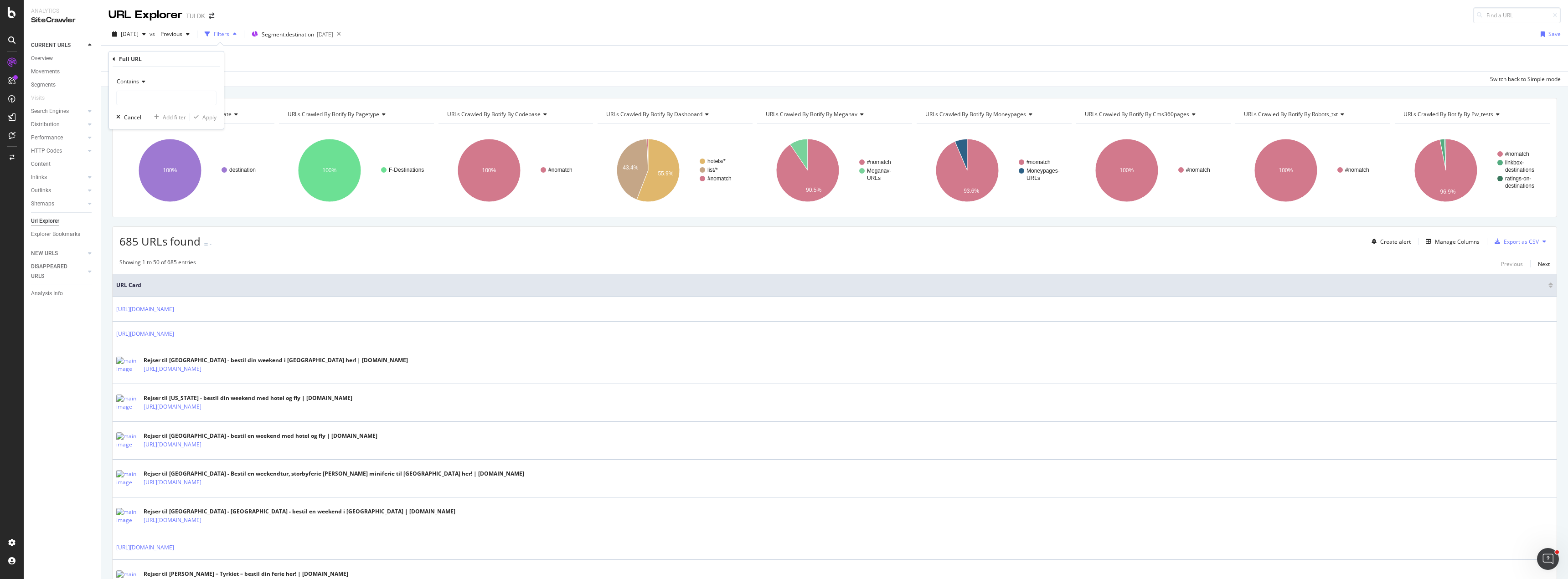
click at [324, 63] on div "Add Filter Add Filter Group" at bounding box center [835, 58] width 1452 height 26
click at [237, 116] on icon at bounding box center [234, 116] width 6 height 5
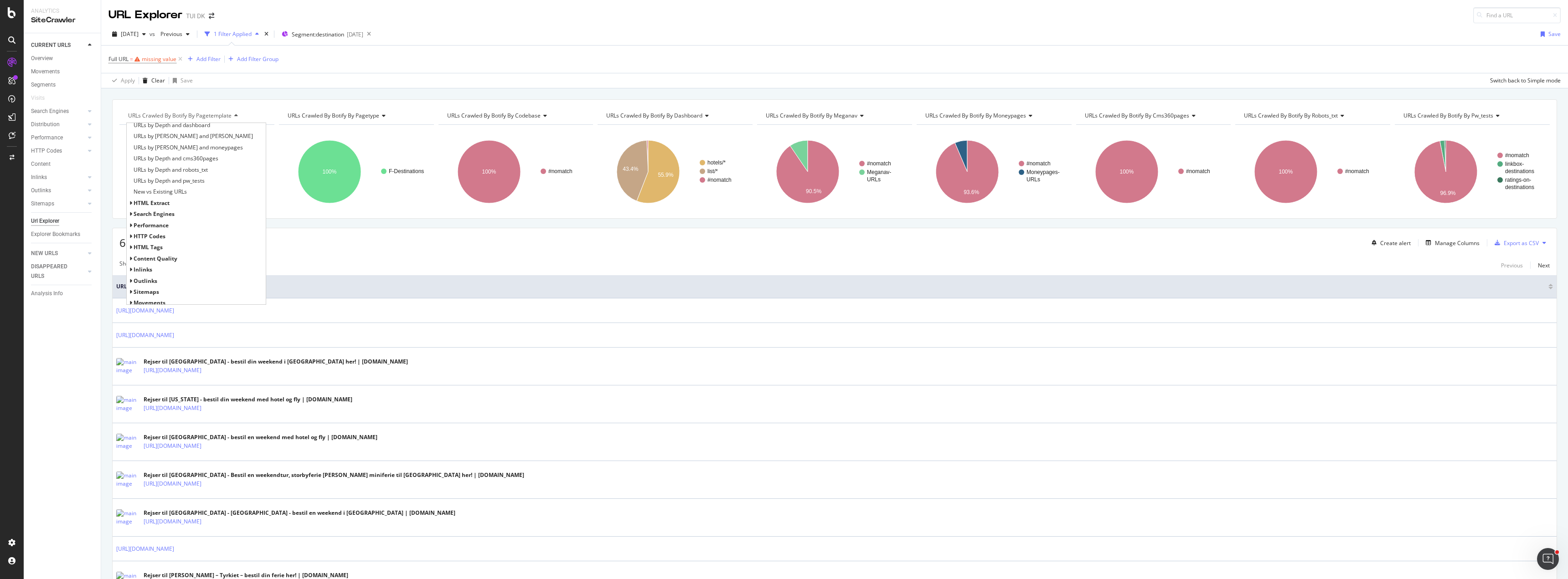
scroll to position [252, 0]
click at [131, 253] on icon at bounding box center [130, 254] width 3 height 5
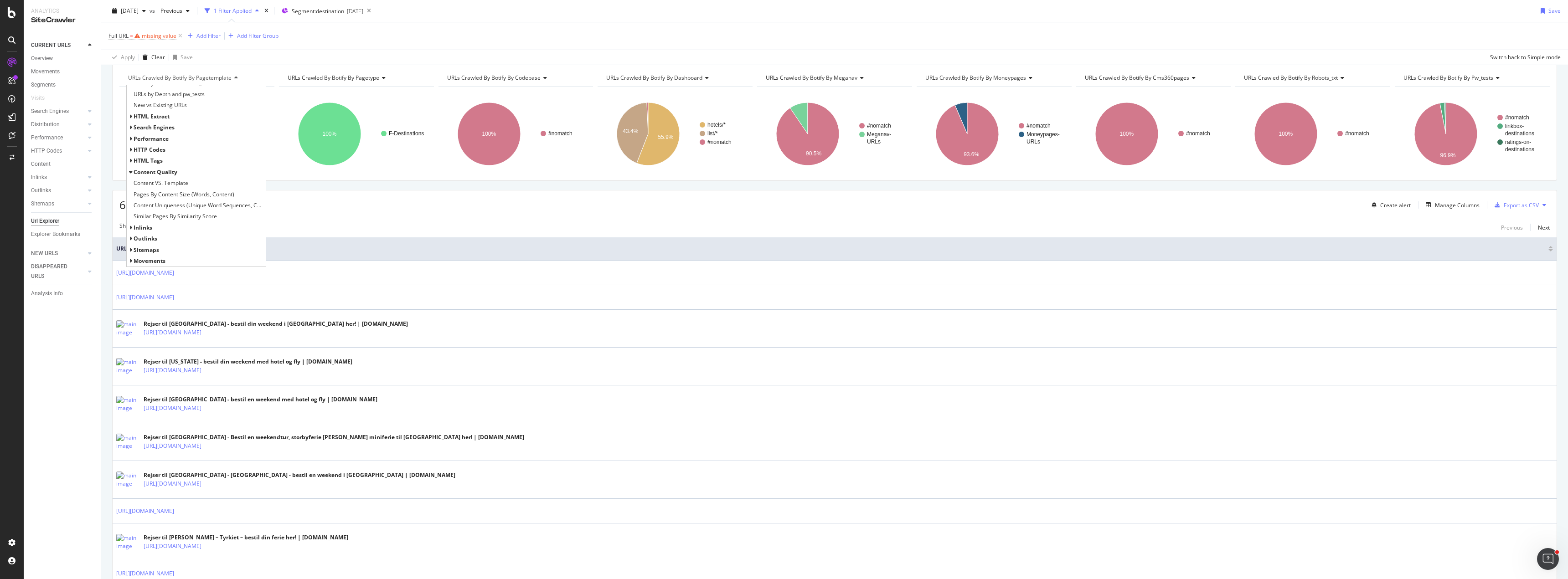
scroll to position [46, 0]
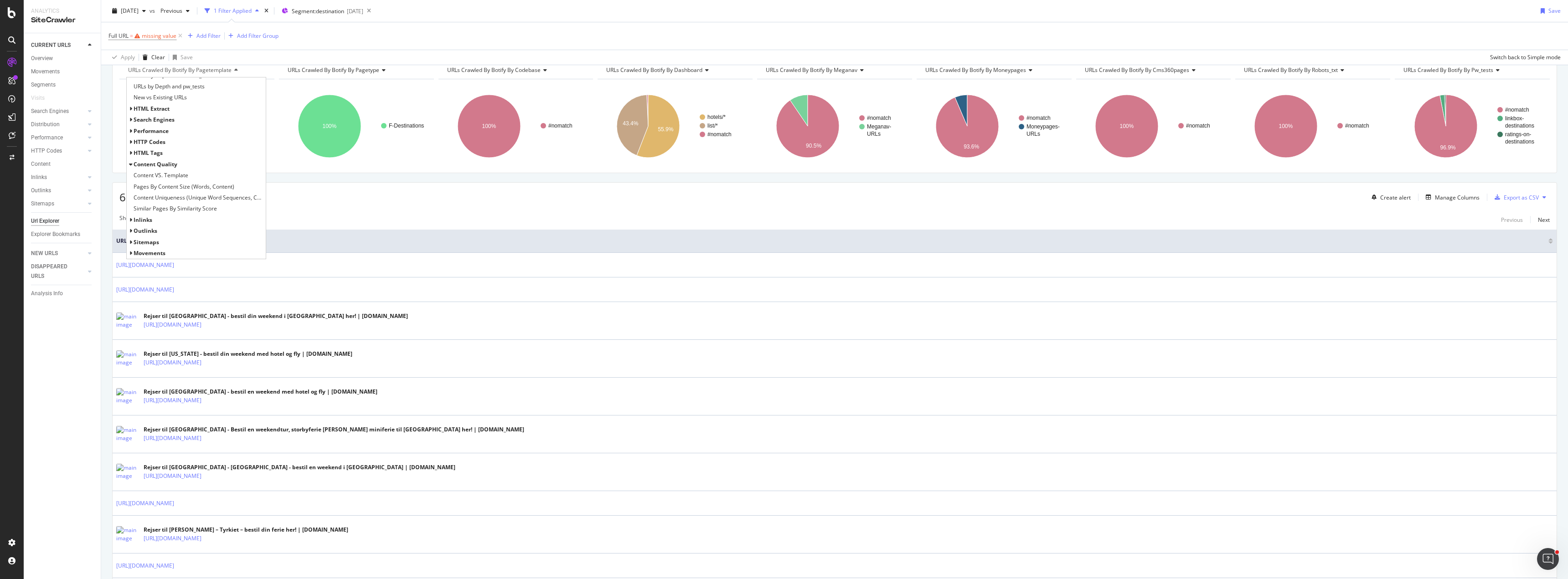
click at [128, 108] on div "HTML Extract" at bounding box center [196, 109] width 139 height 11
click at [131, 108] on icon at bounding box center [130, 108] width 3 height 5
click at [130, 151] on icon at bounding box center [130, 152] width 3 height 5
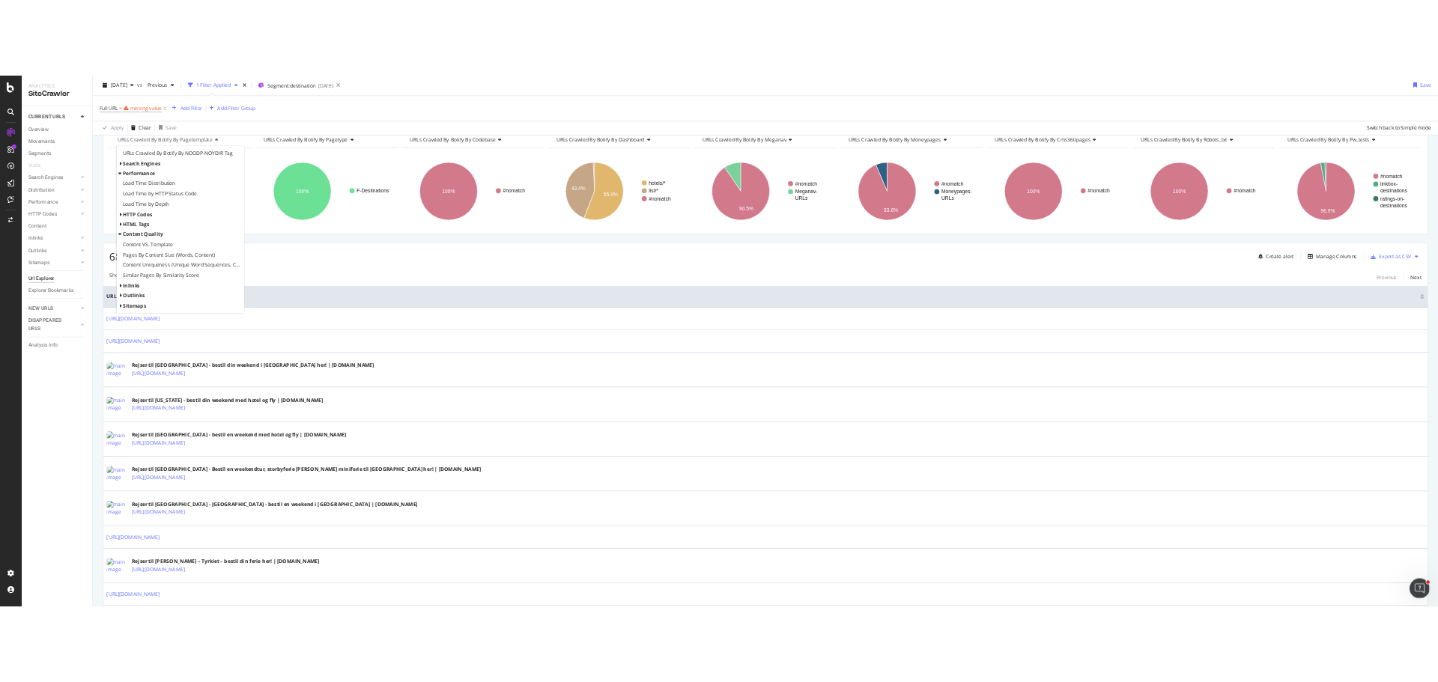
scroll to position [651, 0]
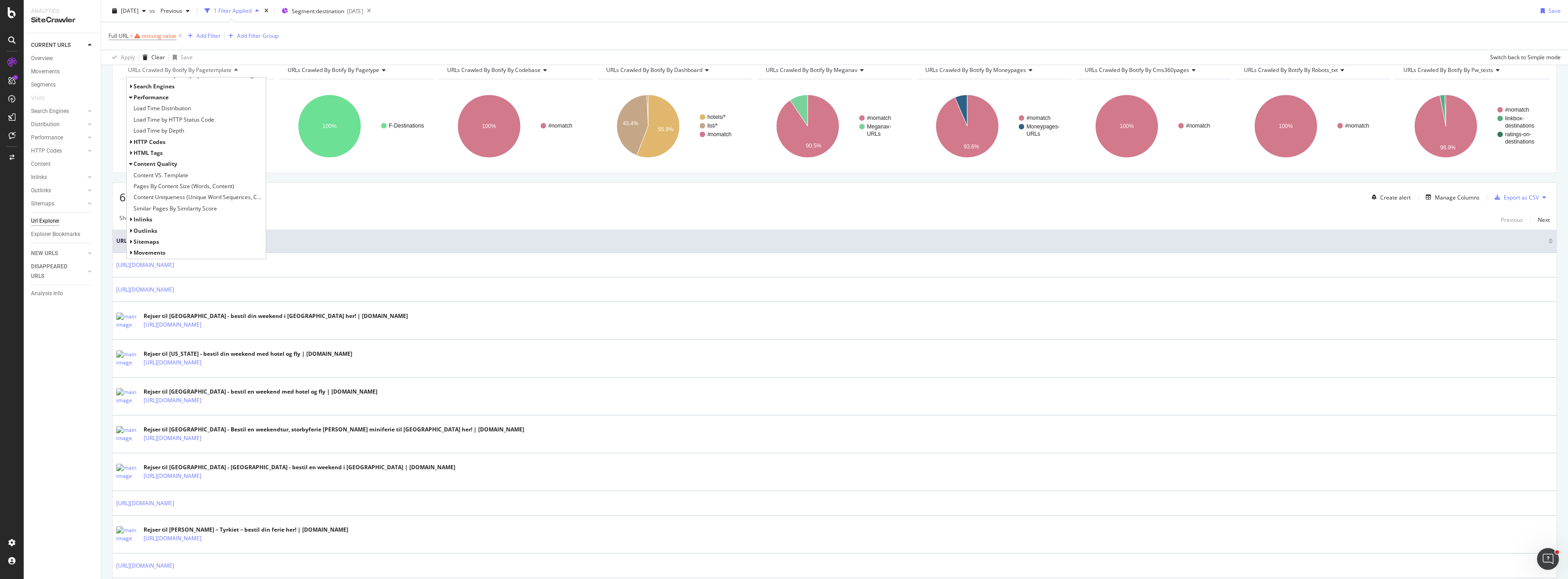
click at [460, 29] on div "Full URL = missing value Add Filter Add Filter Group" at bounding box center [835, 36] width 1452 height 27
